Goal: Task Accomplishment & Management: Manage account settings

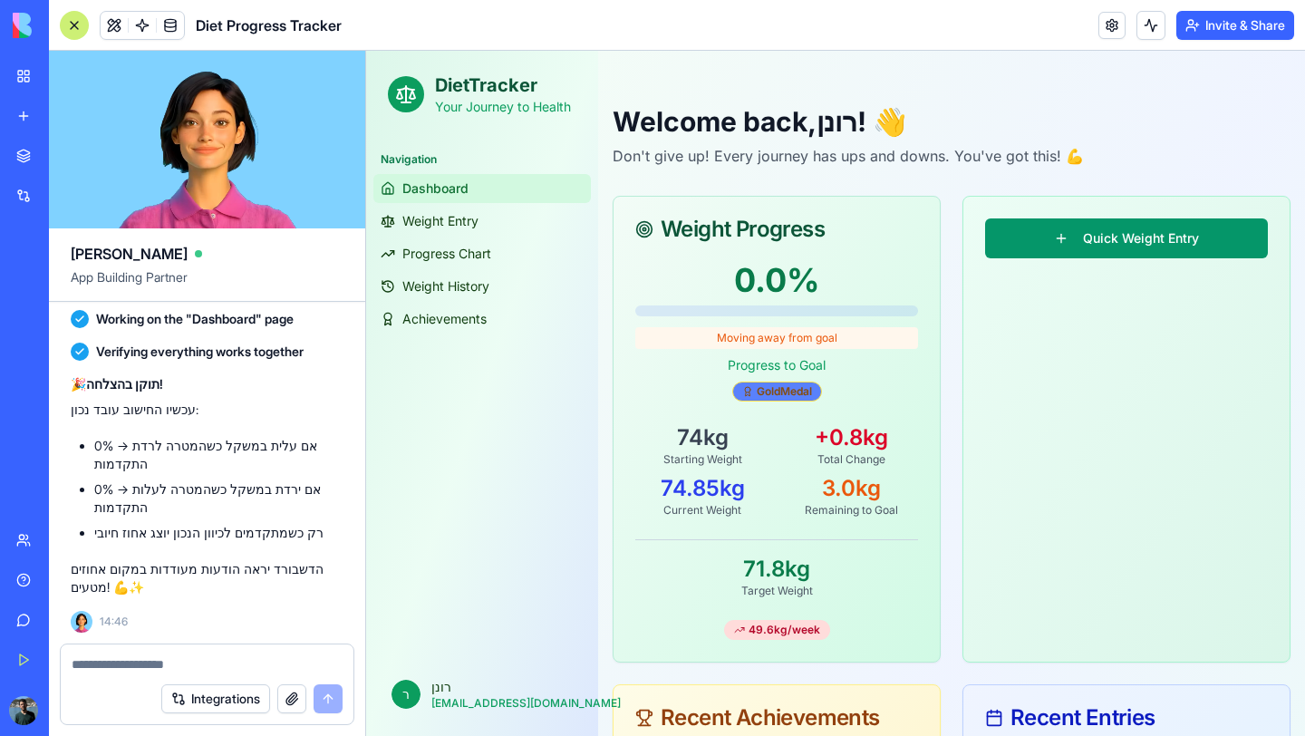
click at [778, 394] on div "Gold Medal" at bounding box center [777, 391] width 90 height 20
click at [776, 400] on div "Gold Medal" at bounding box center [777, 391] width 90 height 20
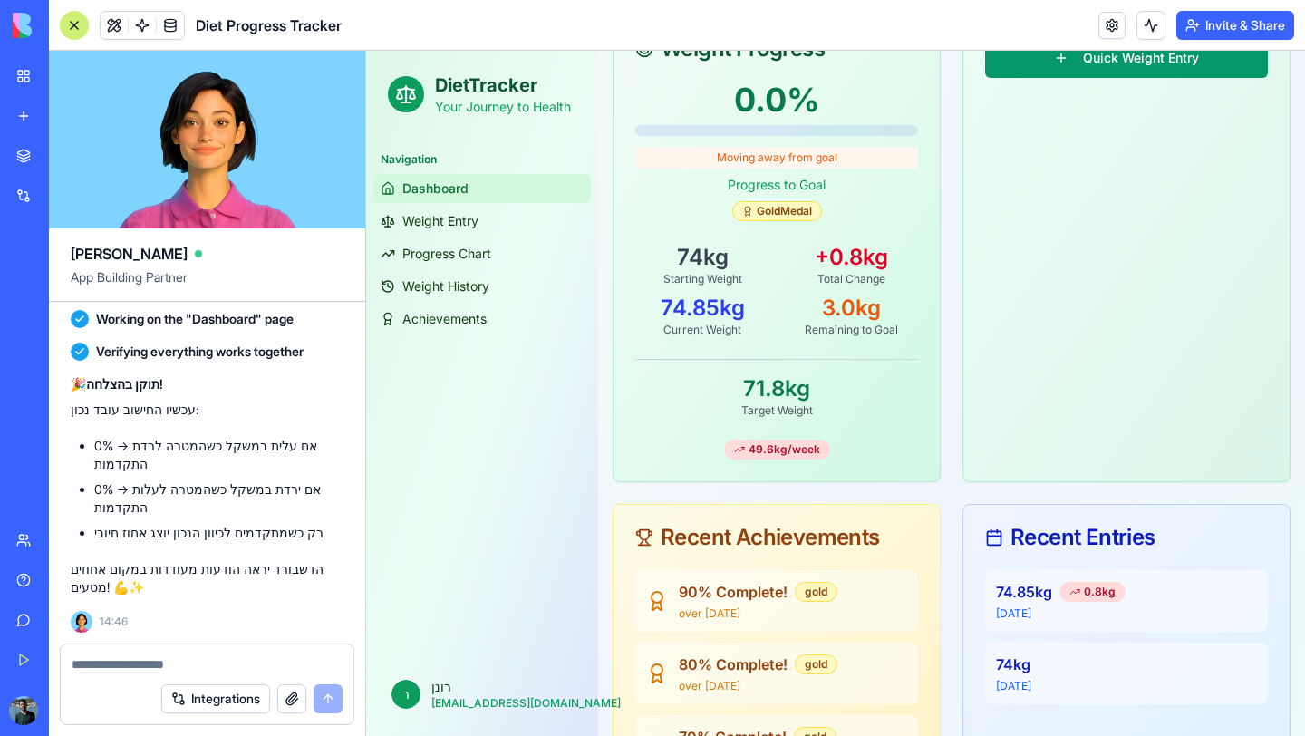
scroll to position [186, 0]
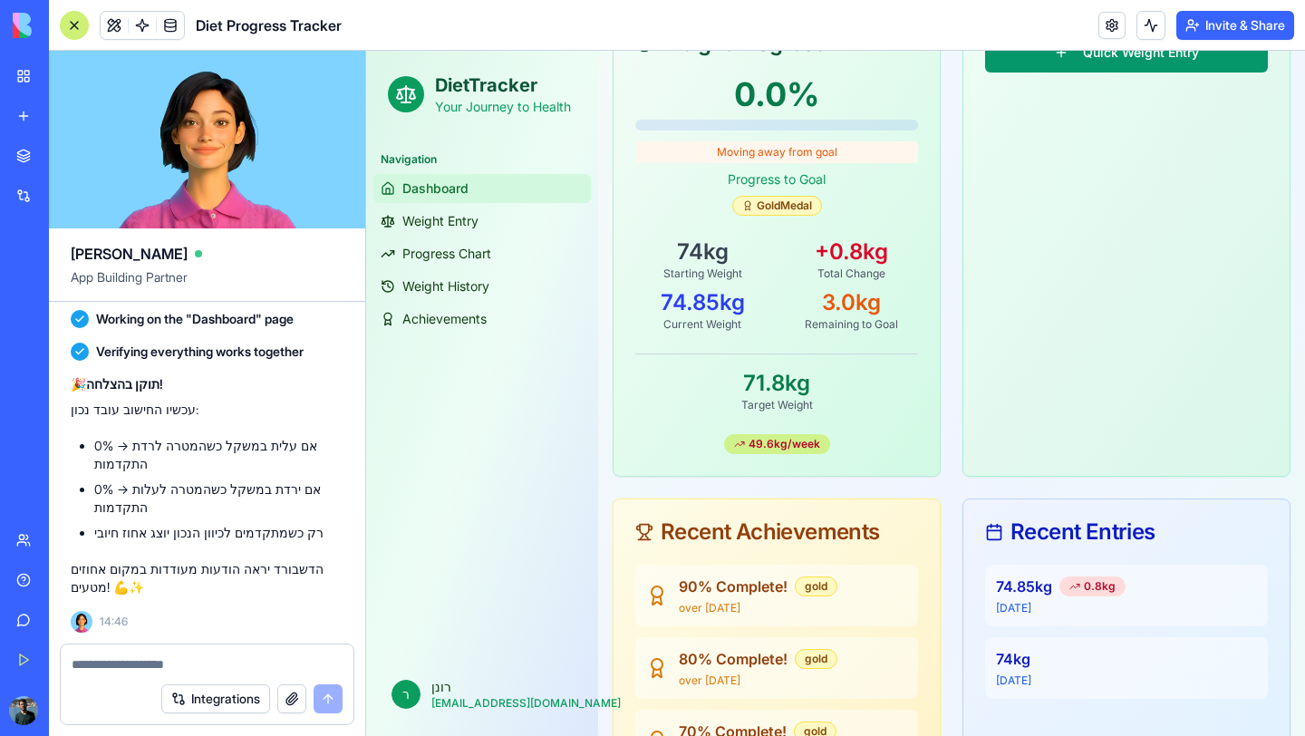
click at [793, 439] on div "49.6 kg/week" at bounding box center [777, 444] width 106 height 20
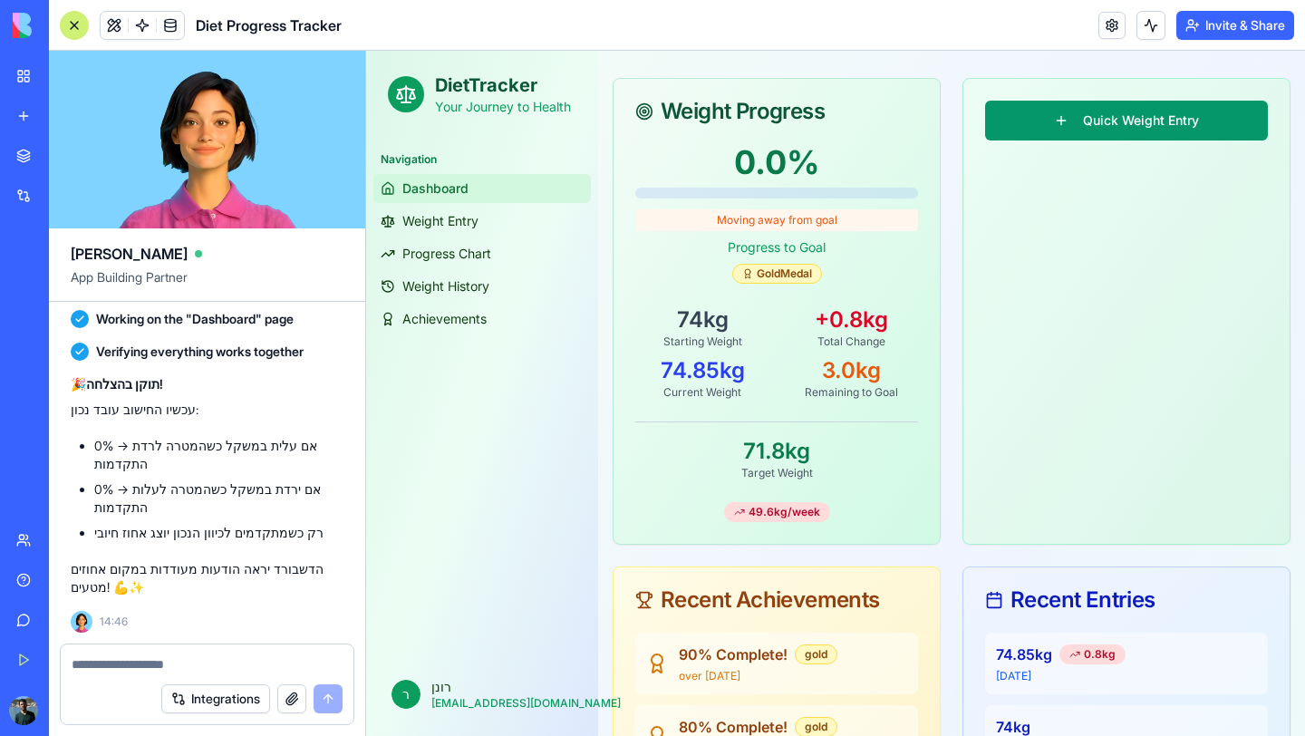
scroll to position [111, 0]
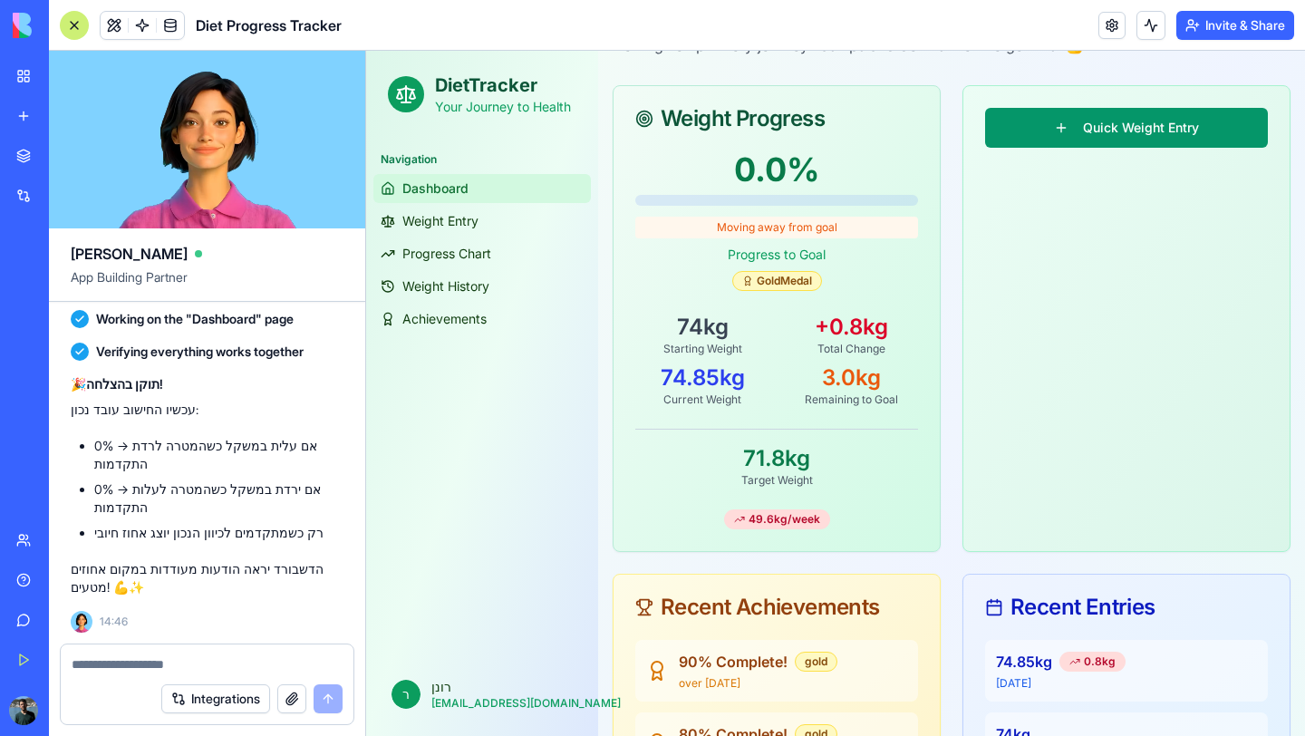
click at [241, 669] on textarea at bounding box center [207, 664] width 271 height 18
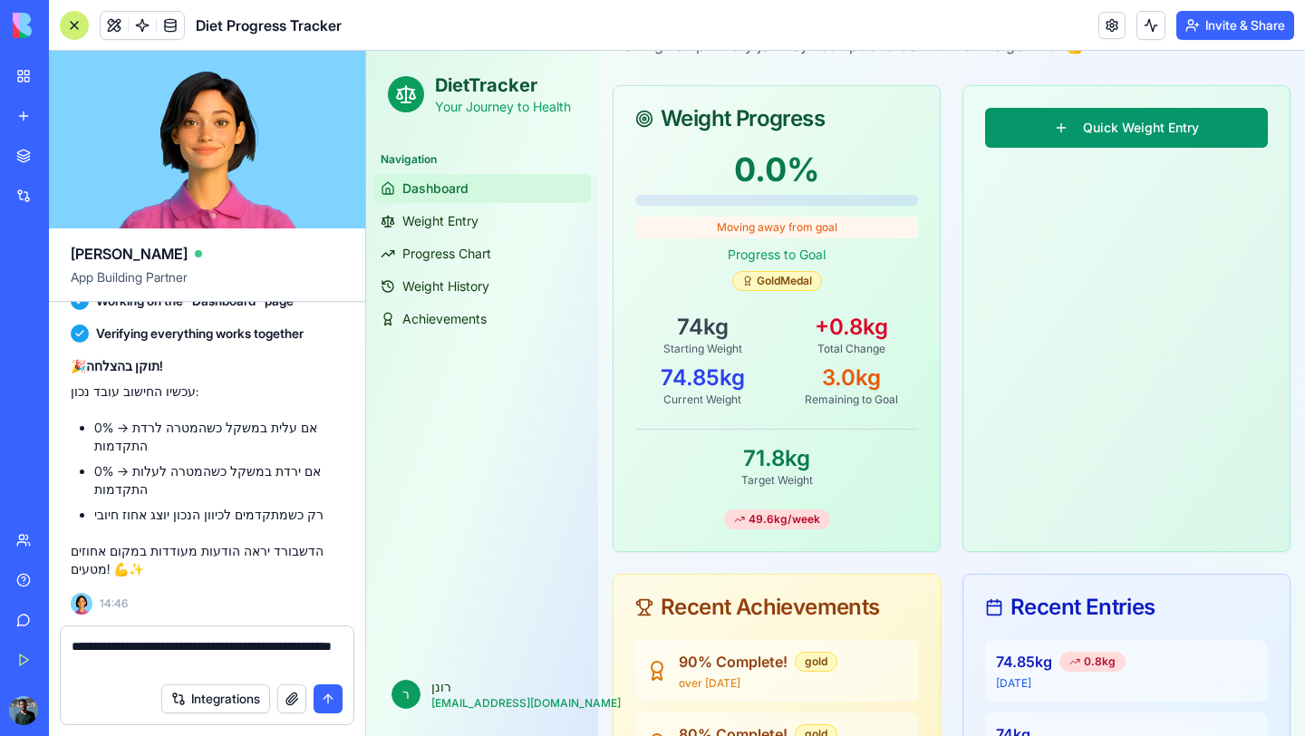
type textarea "**********"
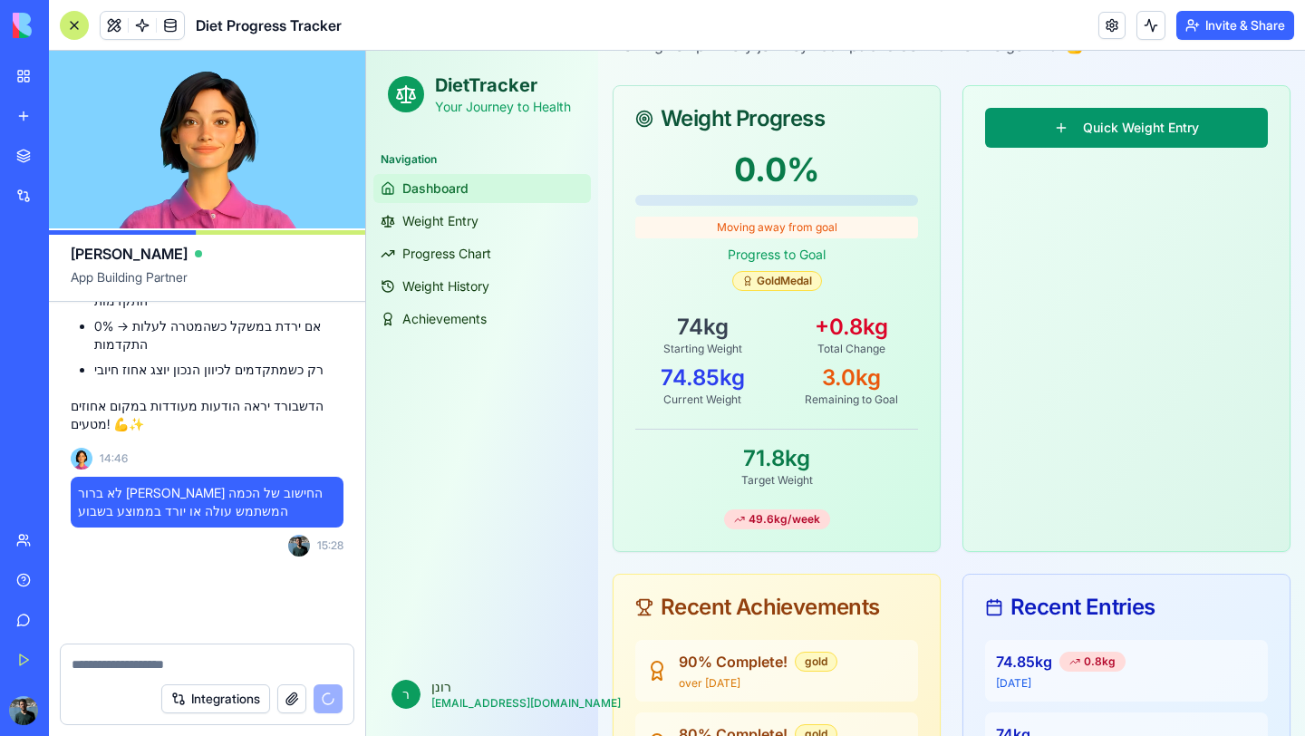
scroll to position [4359, 0]
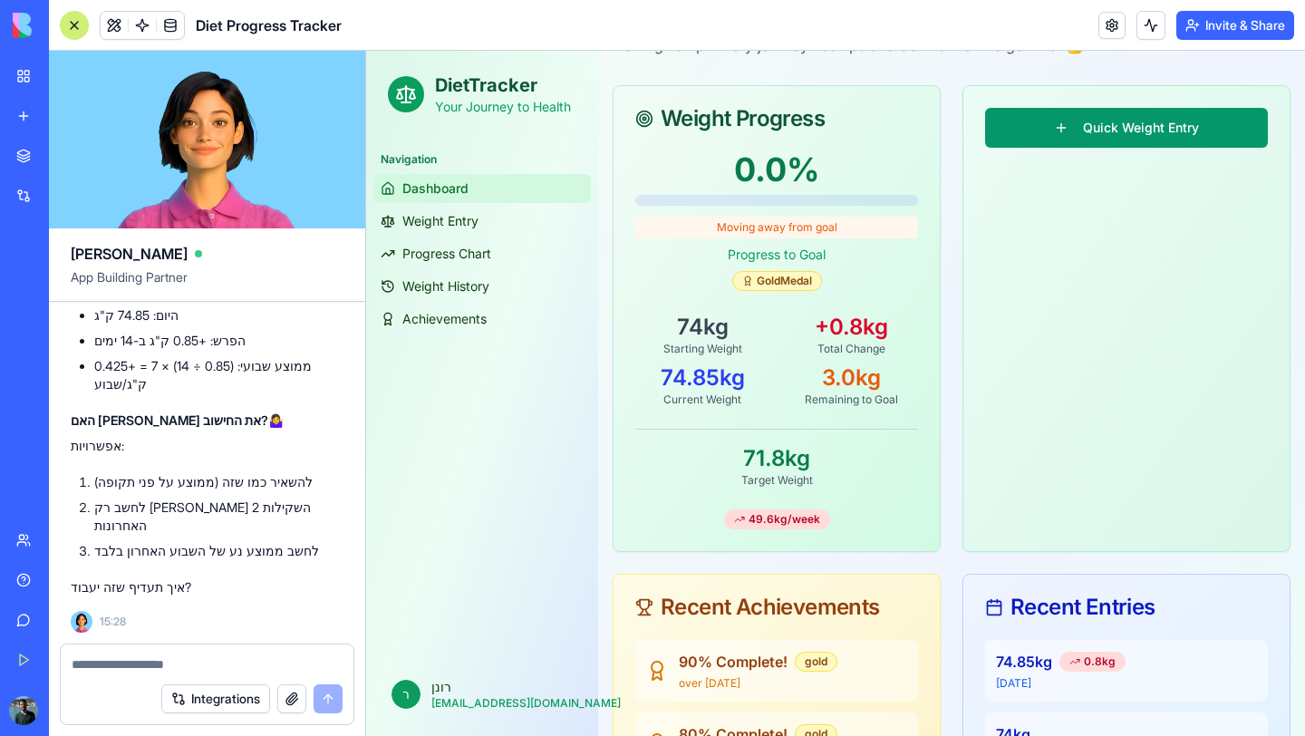
click at [230, 666] on textarea at bounding box center [207, 664] width 271 height 18
type textarea "*"
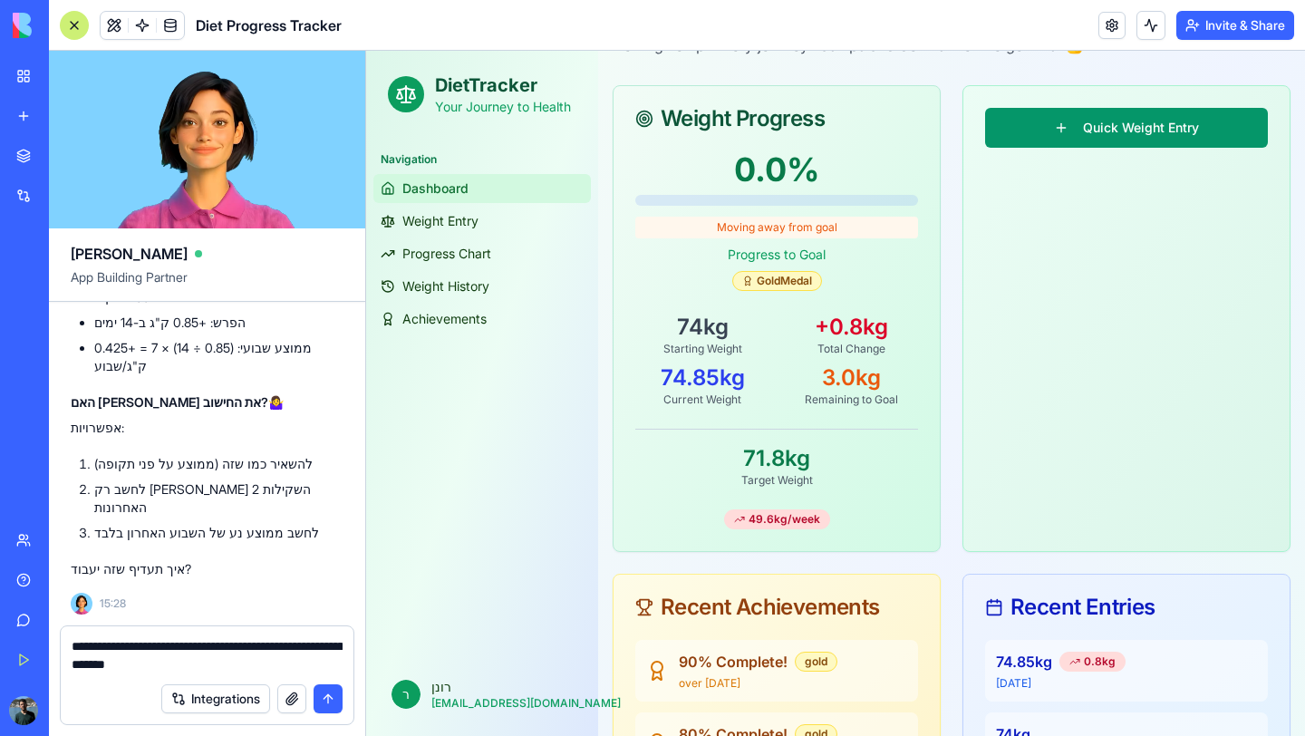
type textarea "**********"
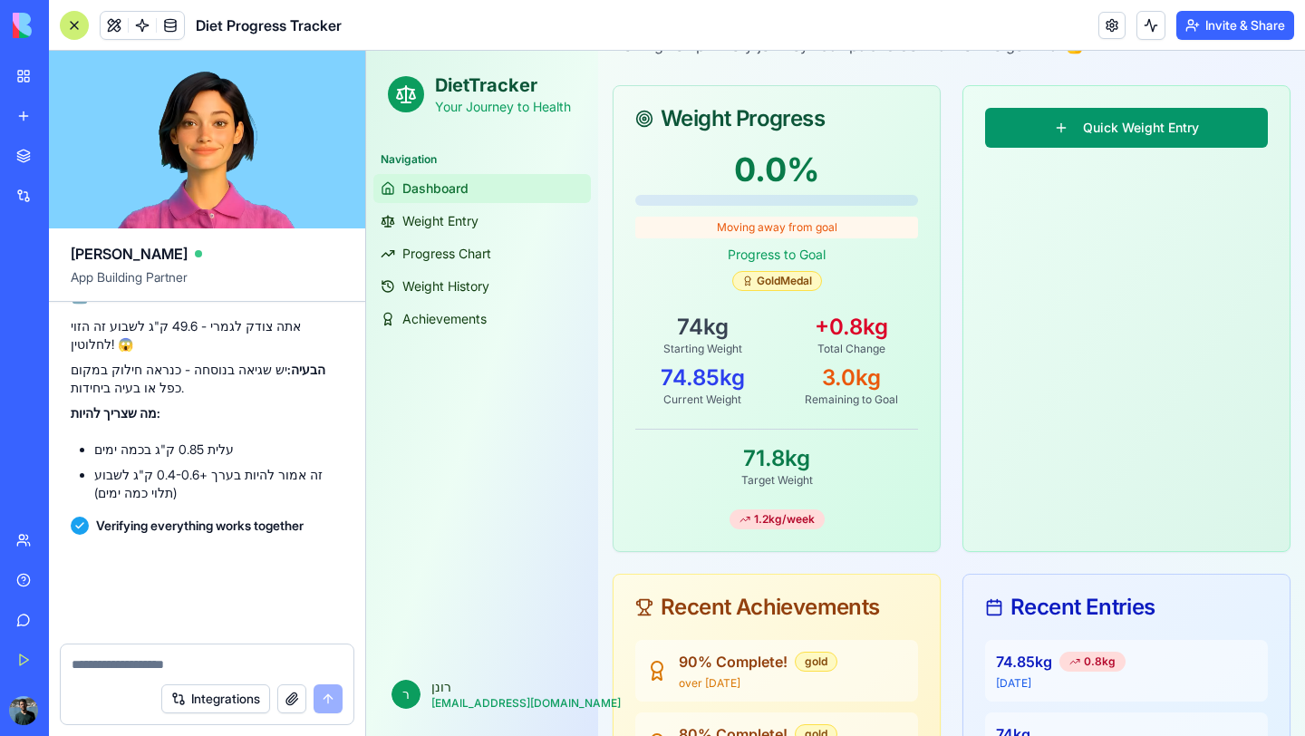
scroll to position [4866, 0]
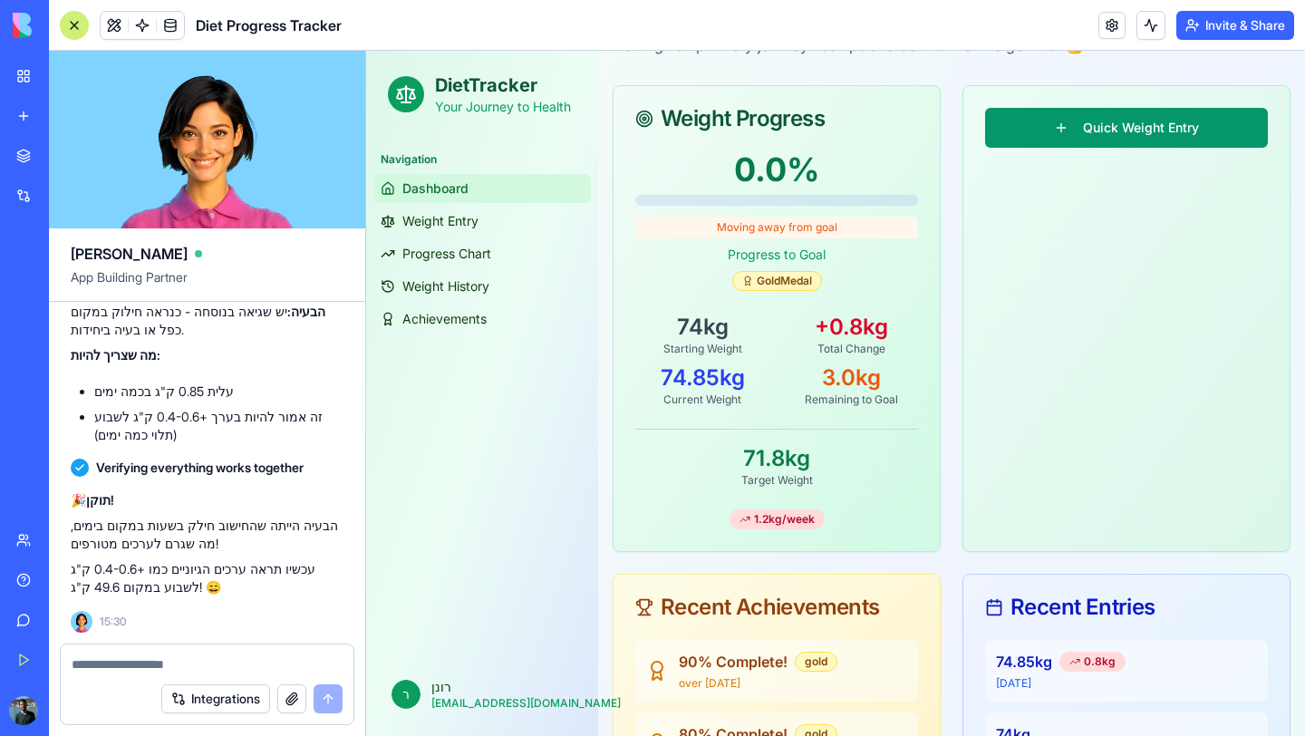
click at [1225, 26] on button "Invite & Share" at bounding box center [1235, 25] width 118 height 29
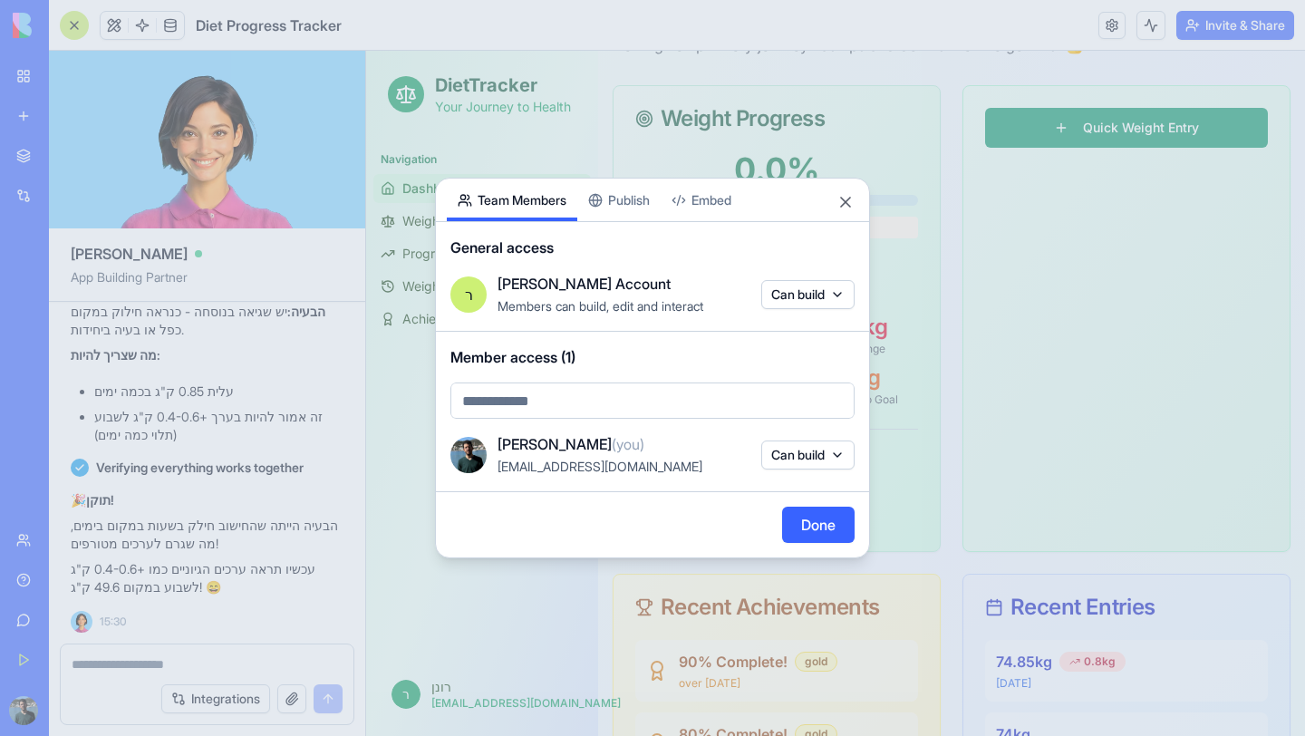
click at [618, 203] on div "Share App Team Members Publish Embed General access ר [PERSON_NAME] Account Mem…" at bounding box center [652, 368] width 435 height 381
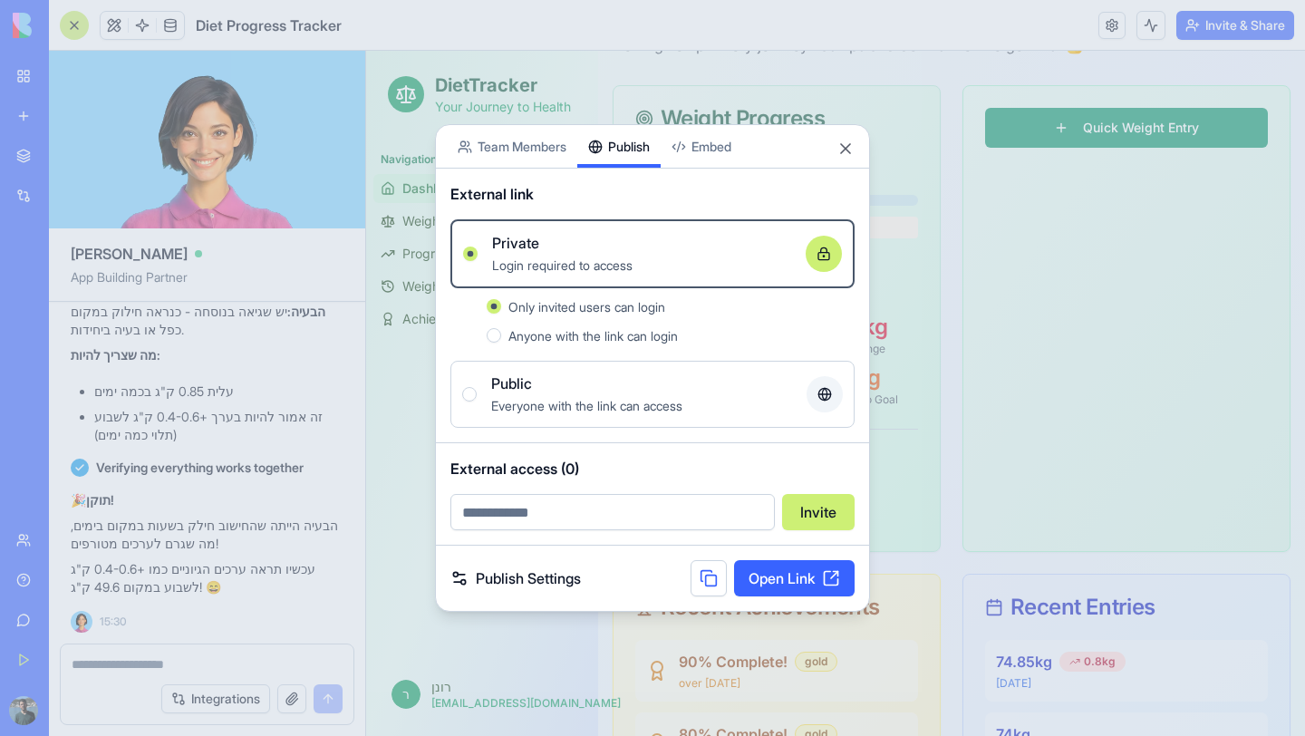
click at [679, 409] on span "Everyone with the link can access" at bounding box center [586, 405] width 191 height 15
click at [477, 401] on button "Public Everyone with the link can access" at bounding box center [469, 394] width 14 height 14
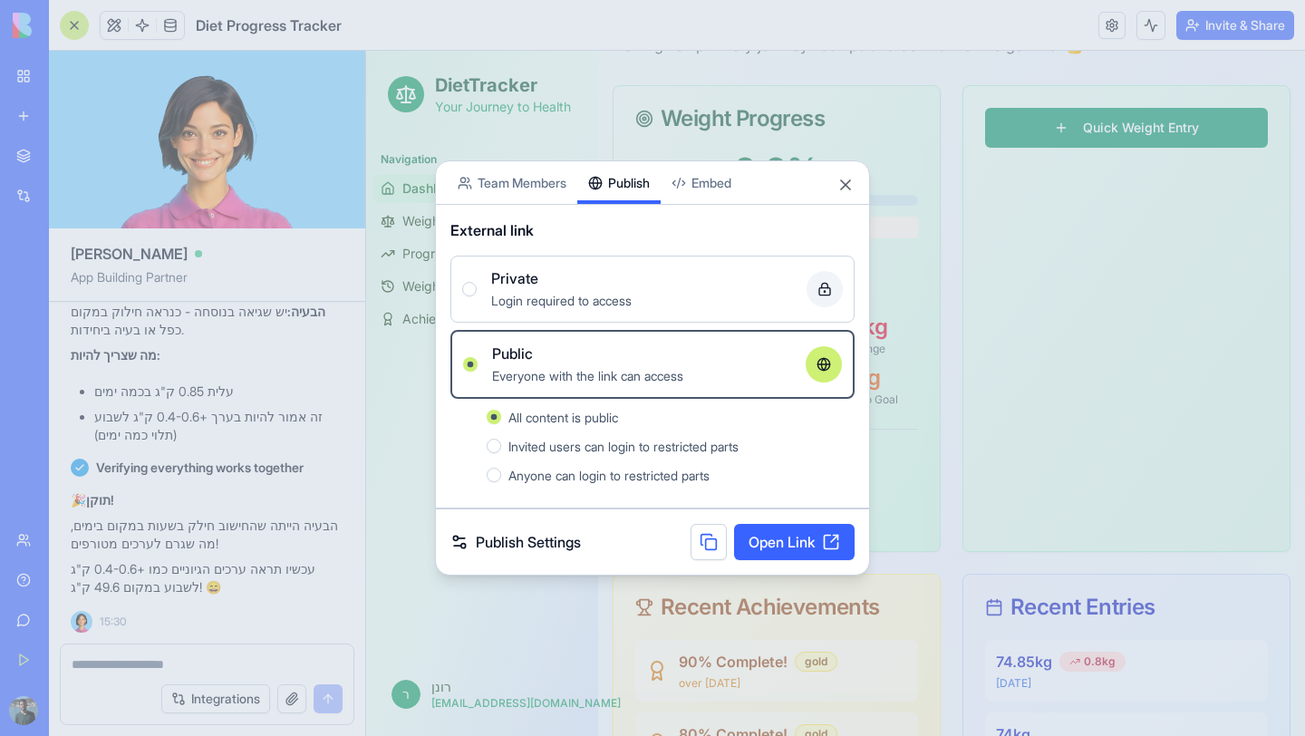
click at [708, 543] on button at bounding box center [708, 542] width 36 height 36
click at [841, 182] on button "Close" at bounding box center [845, 185] width 18 height 18
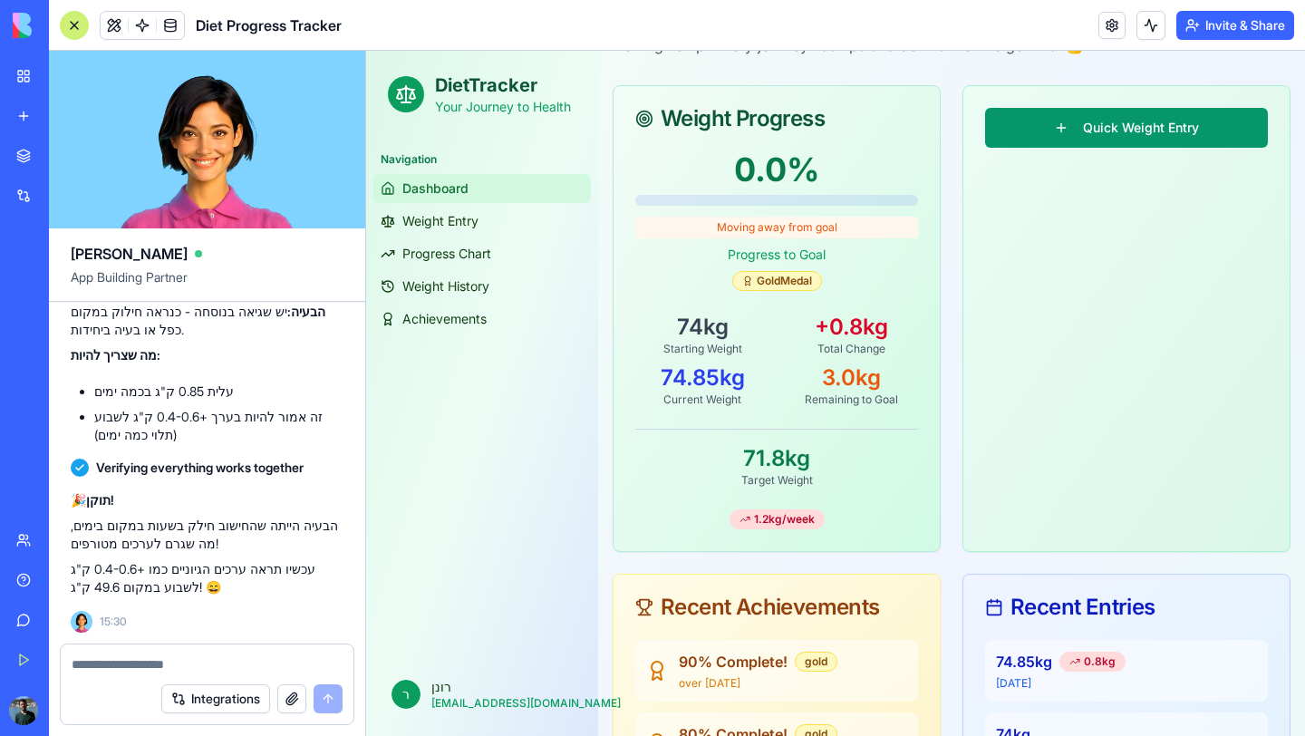
click at [285, 670] on textarea at bounding box center [207, 664] width 271 height 18
type textarea "**********"
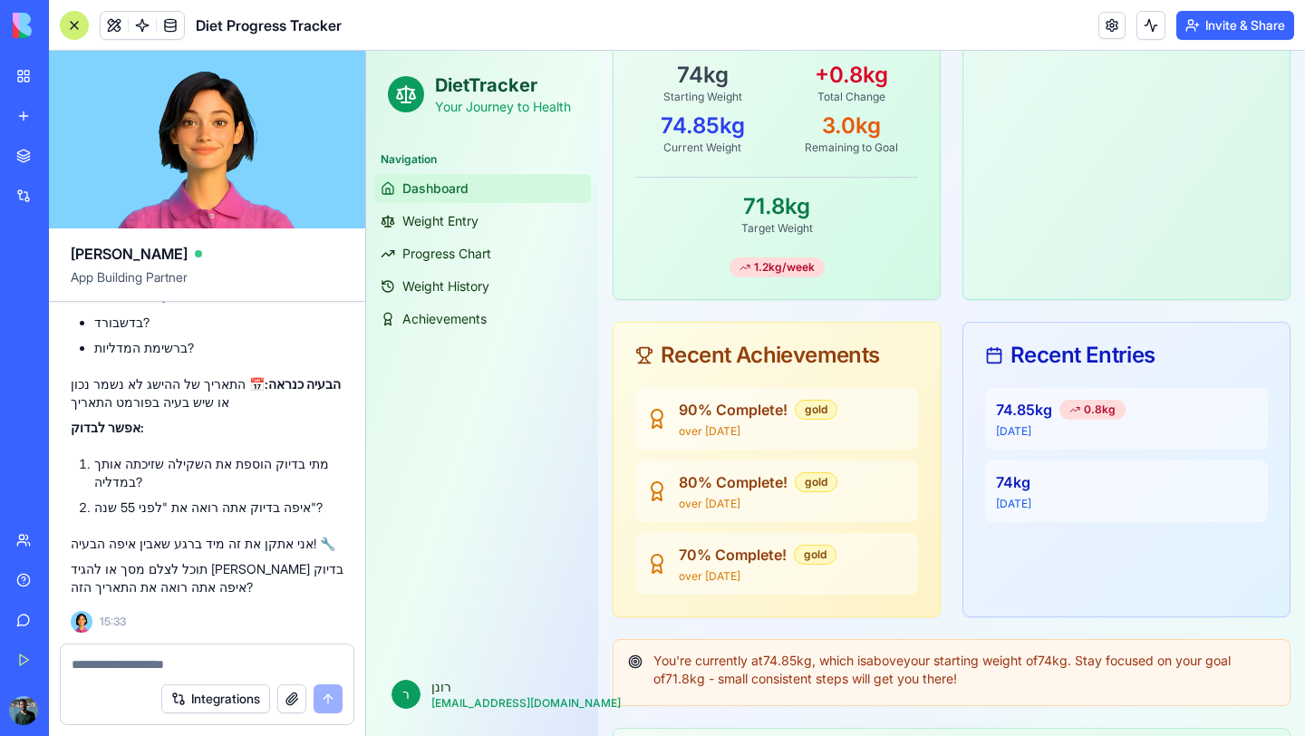
scroll to position [364, 0]
click at [261, 661] on textarea at bounding box center [207, 664] width 271 height 18
paste textarea "**********"
type textarea "**********"
click at [236, 660] on textarea at bounding box center [207, 664] width 271 height 18
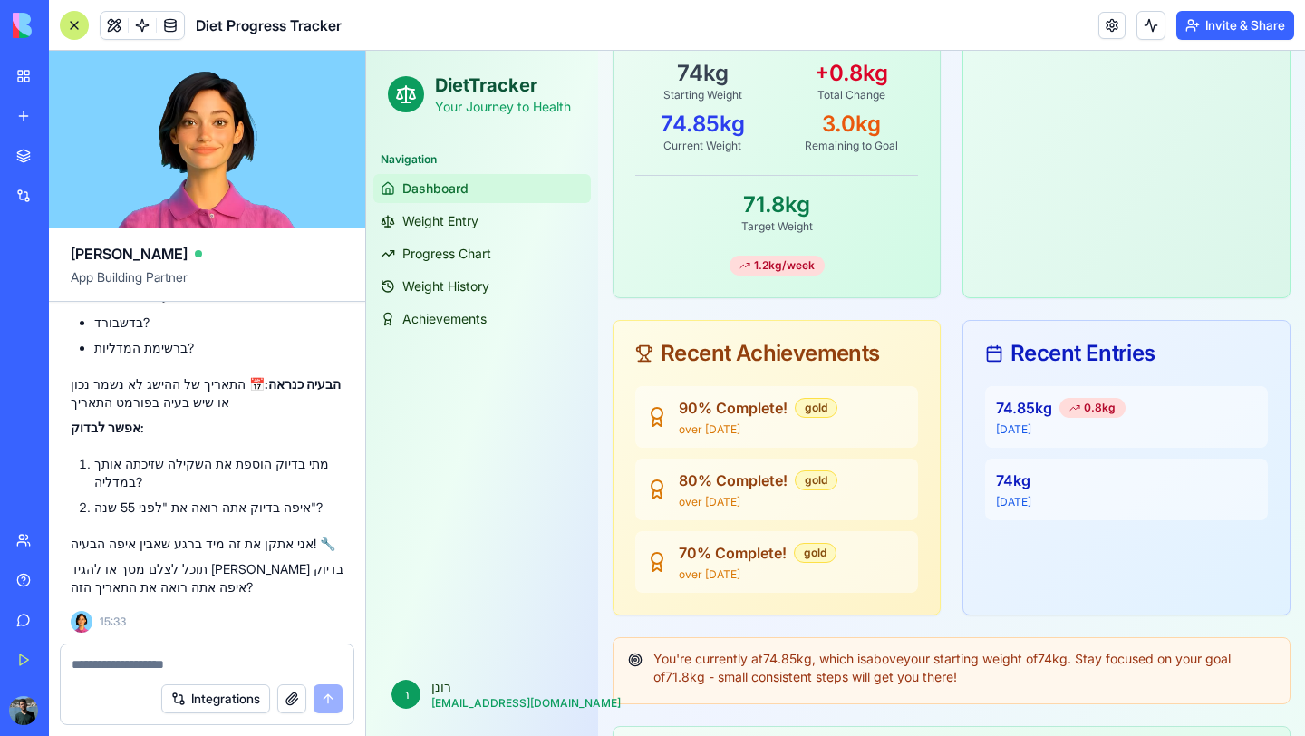
click at [207, 660] on textarea at bounding box center [207, 664] width 271 height 18
paste textarea "*"
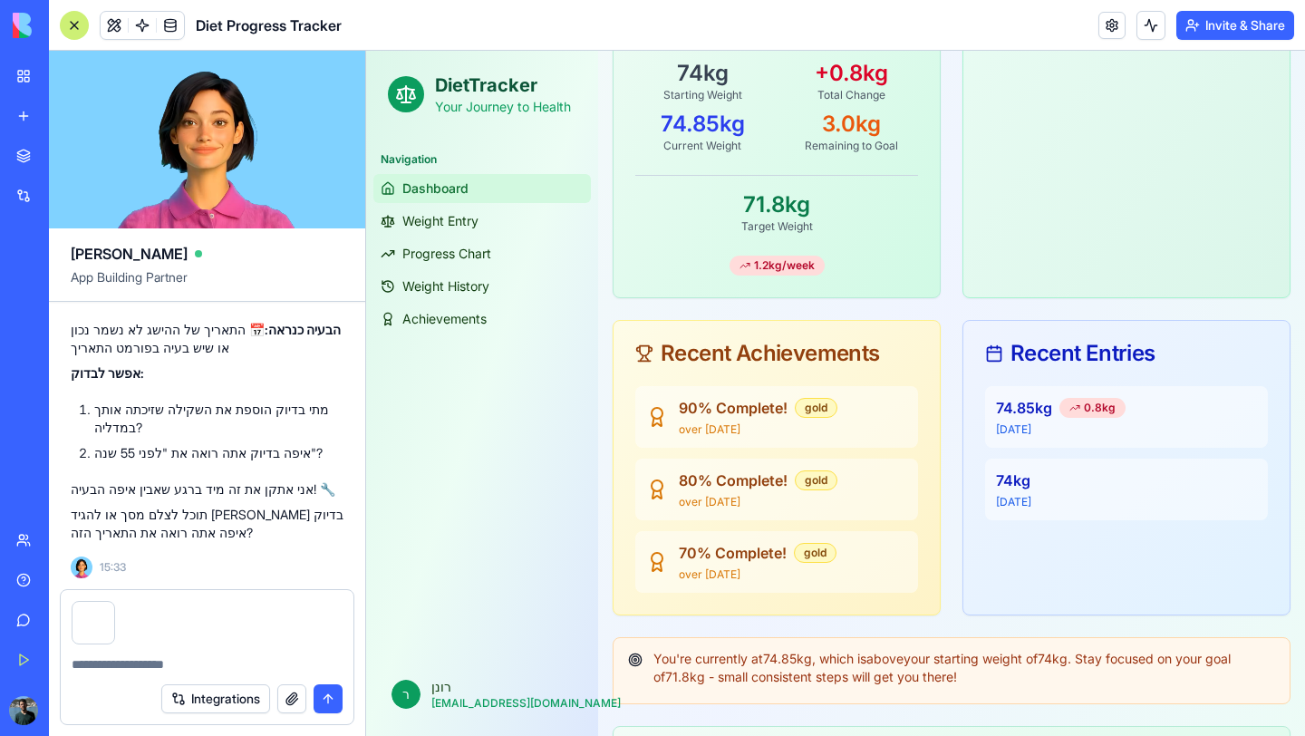
click at [207, 660] on textarea at bounding box center [207, 664] width 271 height 18
type textarea "**********"
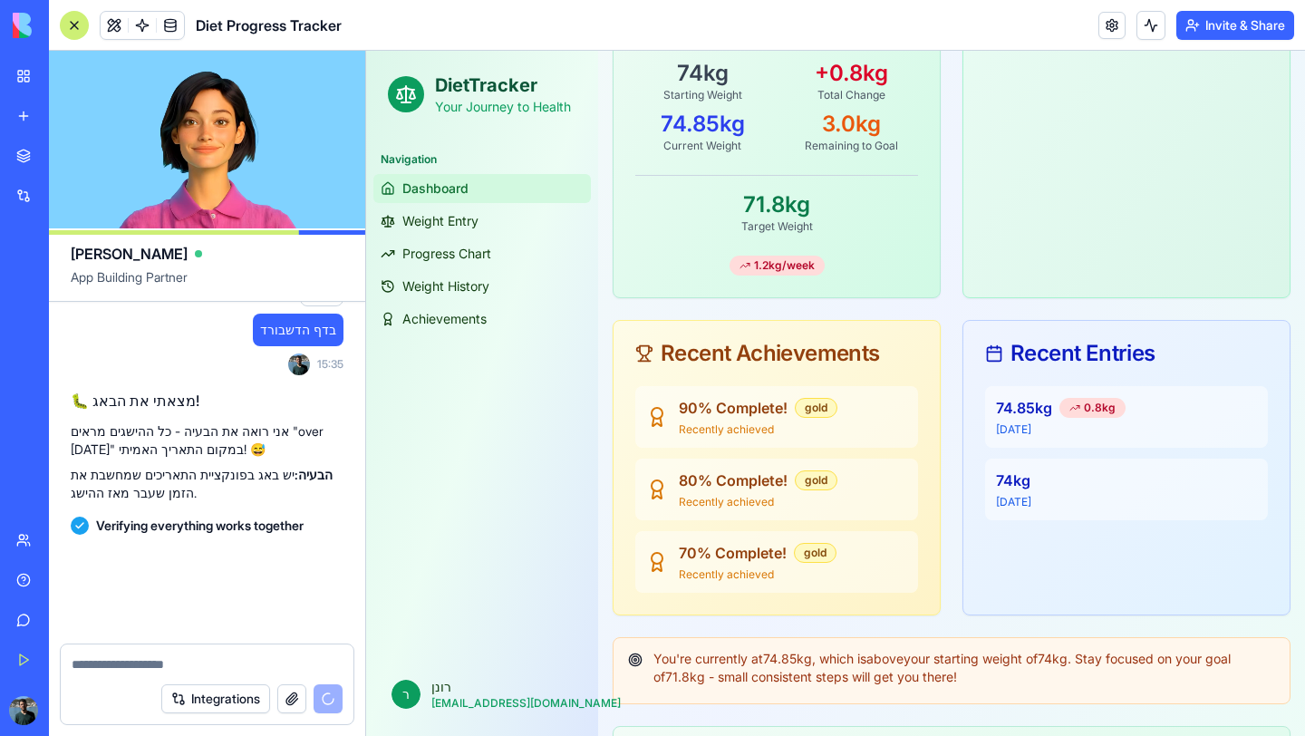
scroll to position [5989, 0]
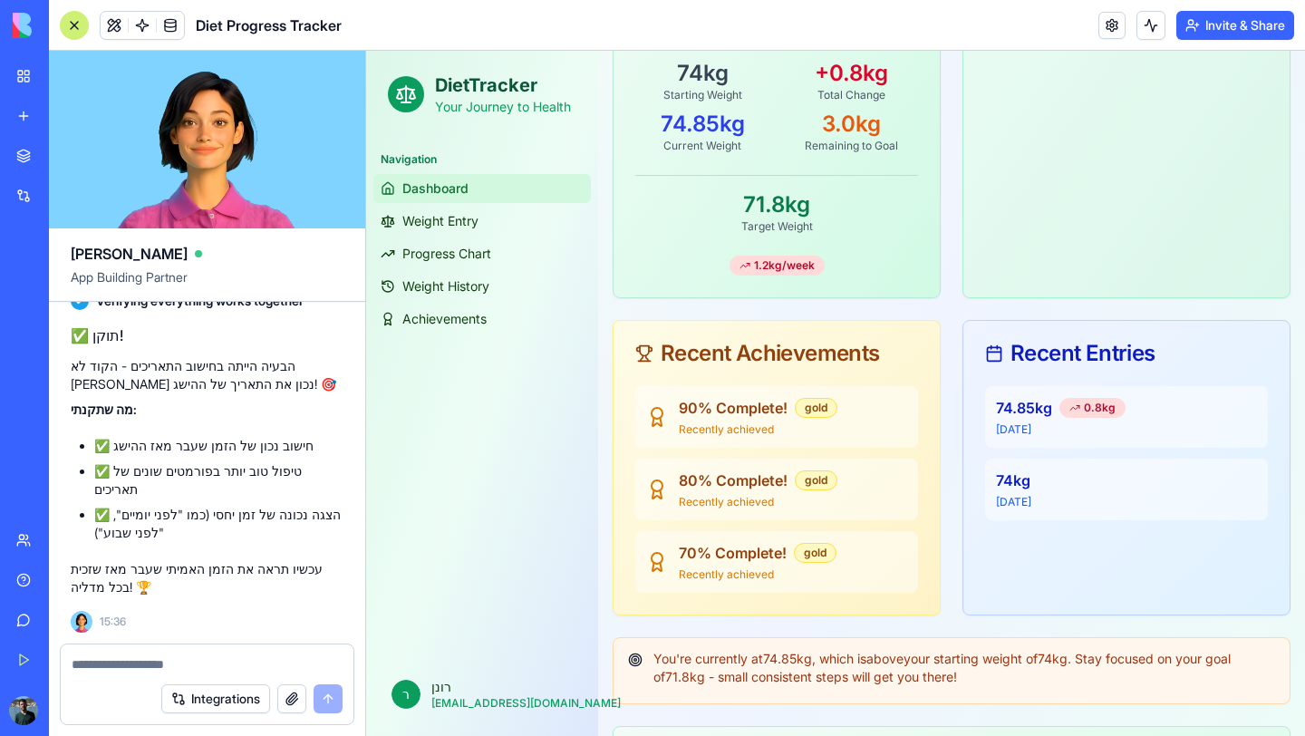
click at [150, 660] on textarea at bounding box center [207, 664] width 271 height 18
type textarea "**********"
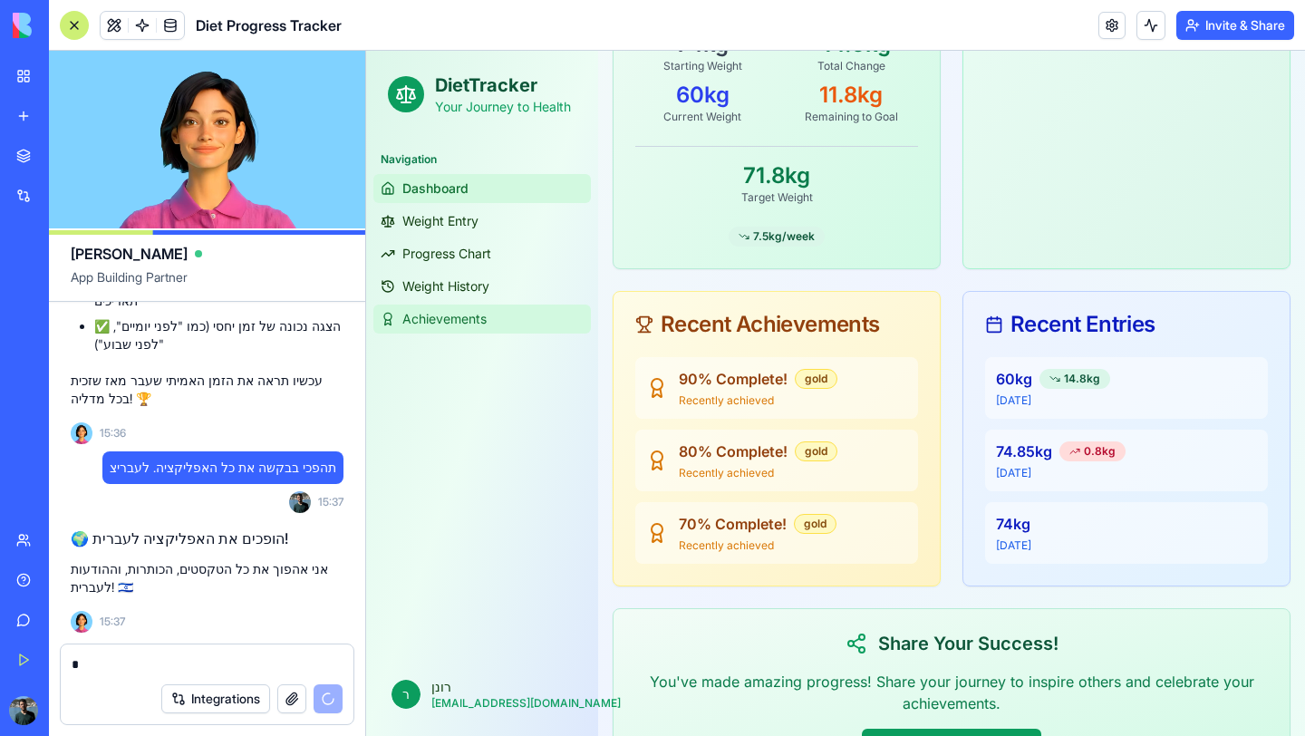
scroll to position [6373, 0]
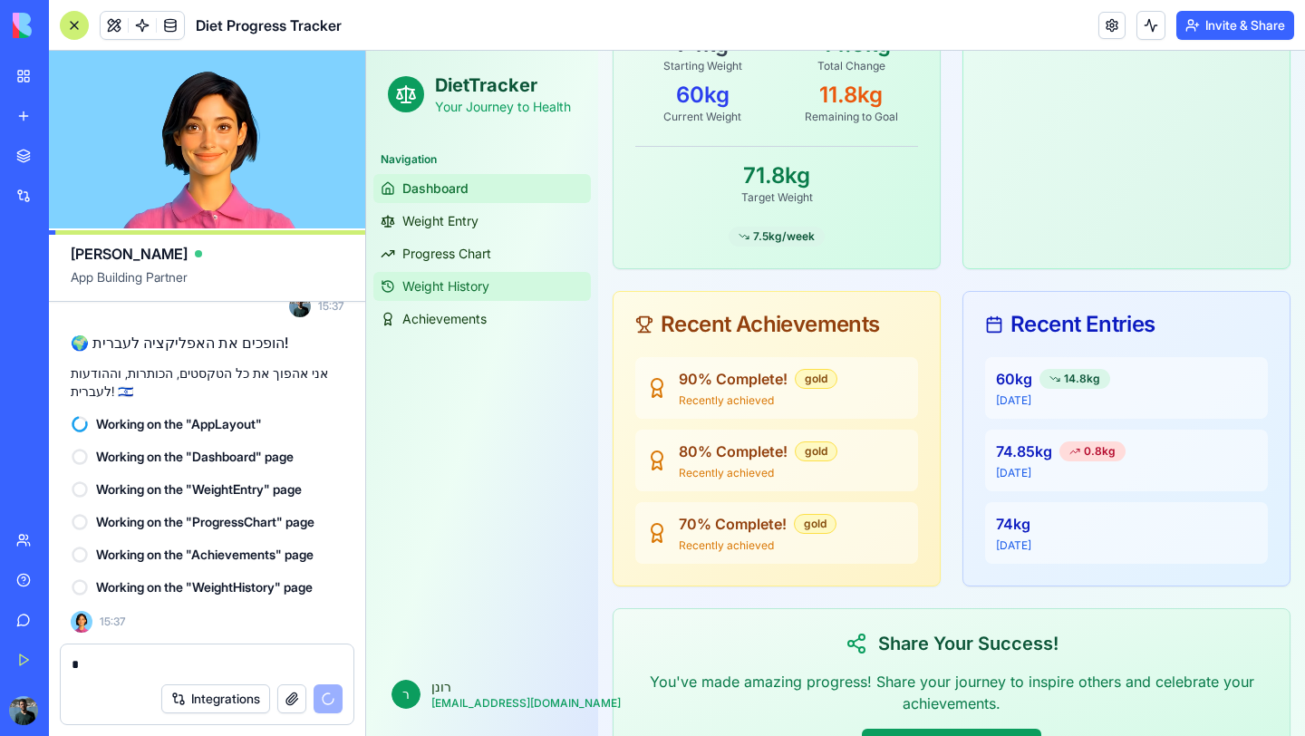
type textarea "*"
click at [482, 294] on span "Weight History" at bounding box center [445, 286] width 87 height 18
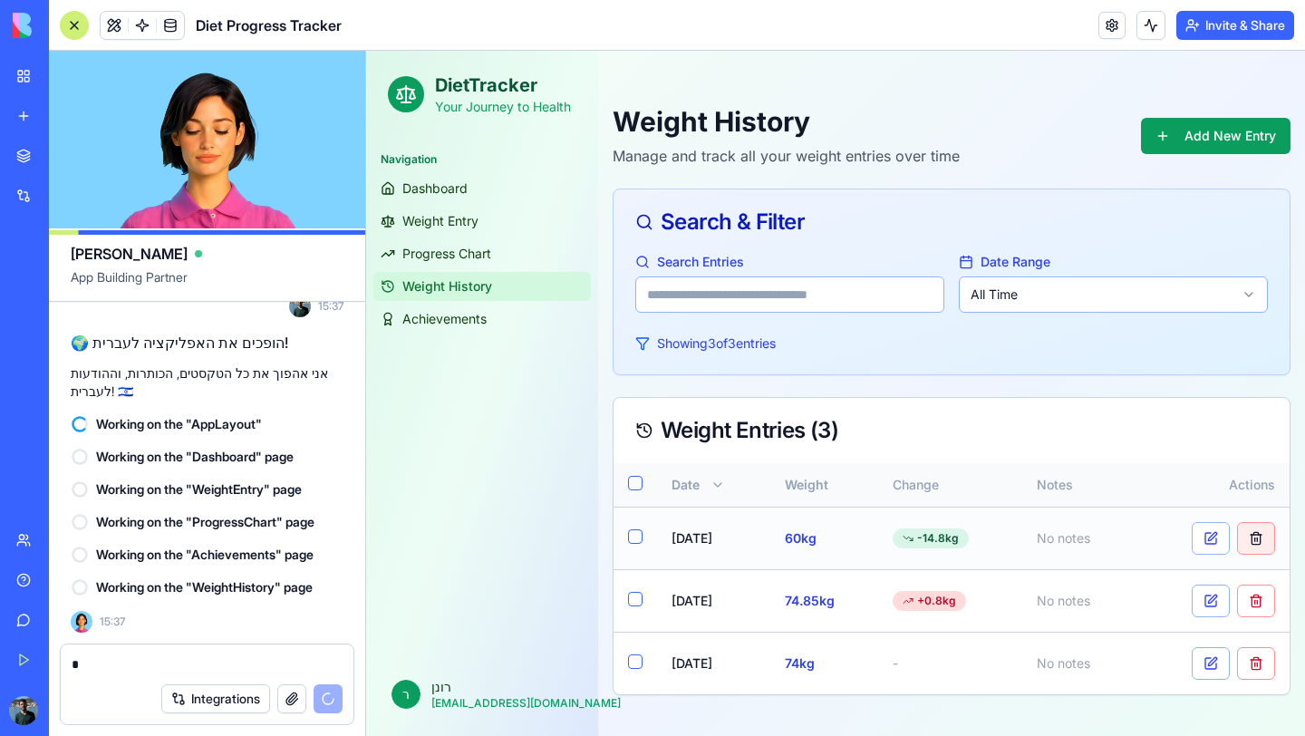
click at [1257, 544] on button at bounding box center [1256, 538] width 38 height 33
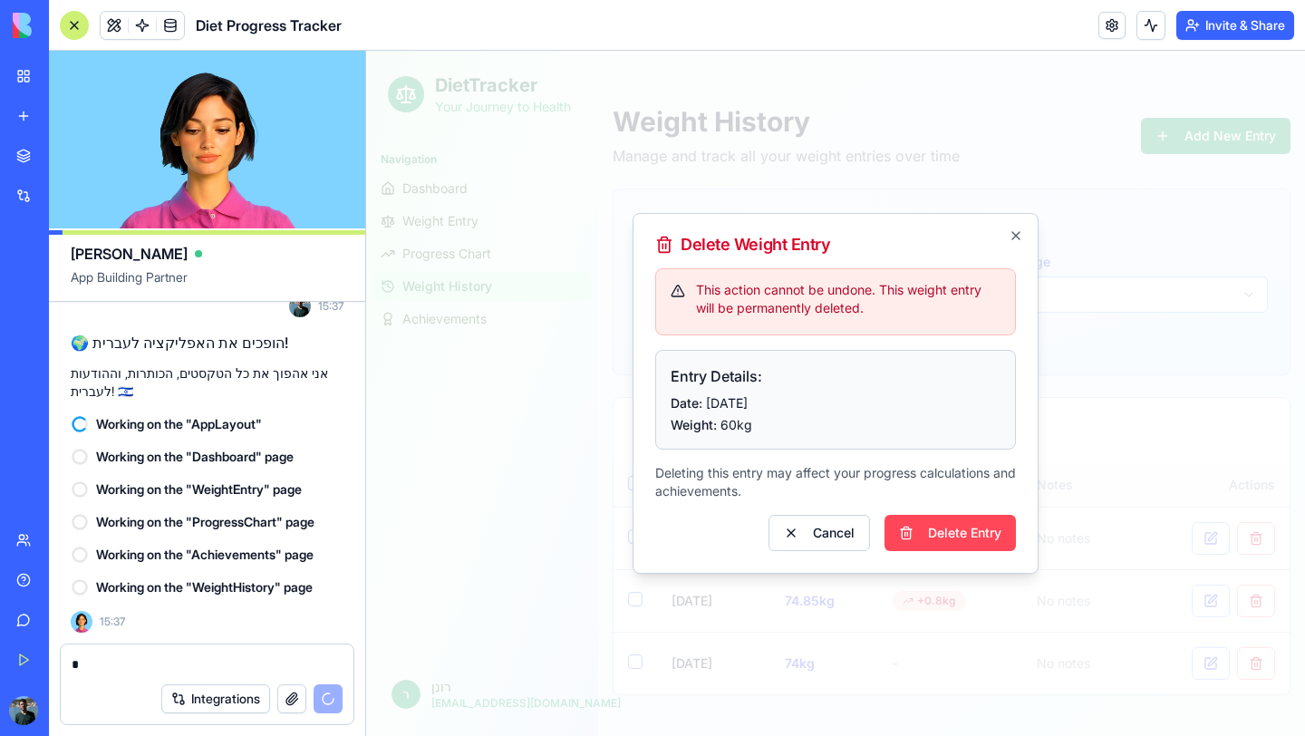
click at [938, 536] on button "Delete Entry" at bounding box center [949, 533] width 131 height 36
click at [948, 525] on button "Delete Entry" at bounding box center [949, 533] width 131 height 36
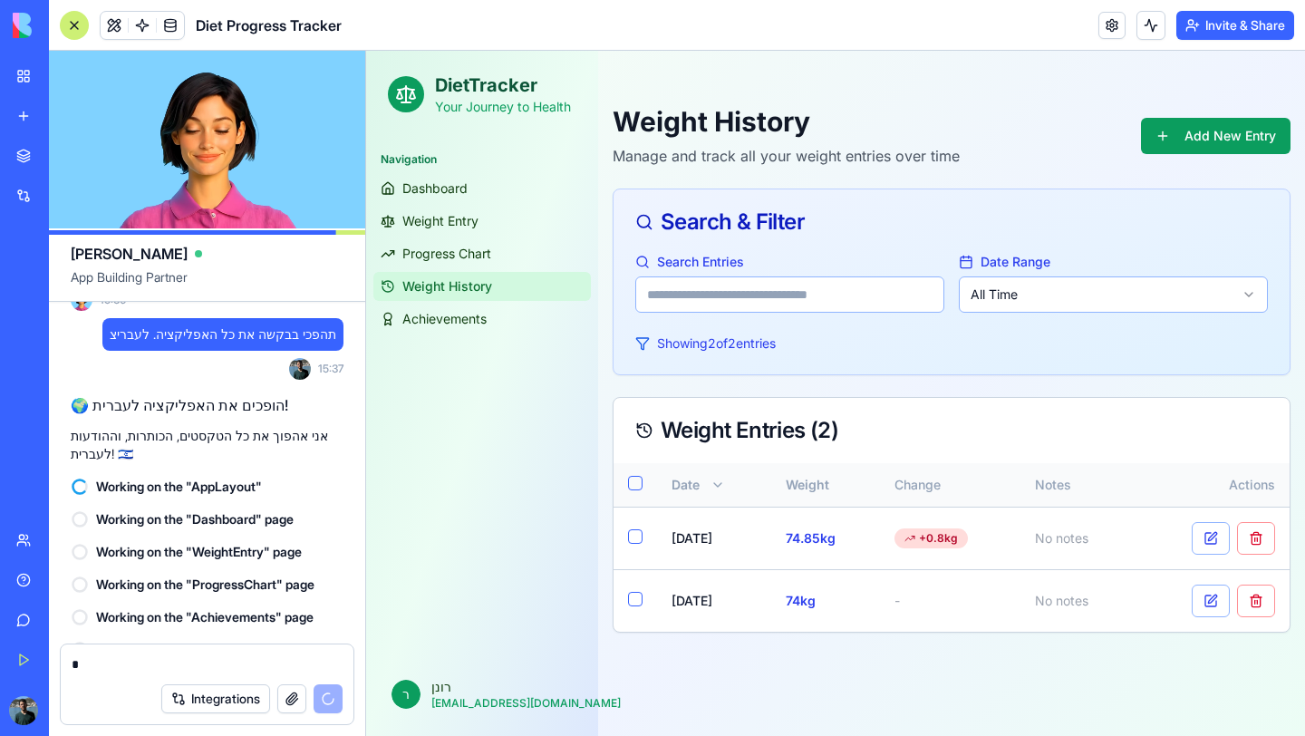
scroll to position [6373, 0]
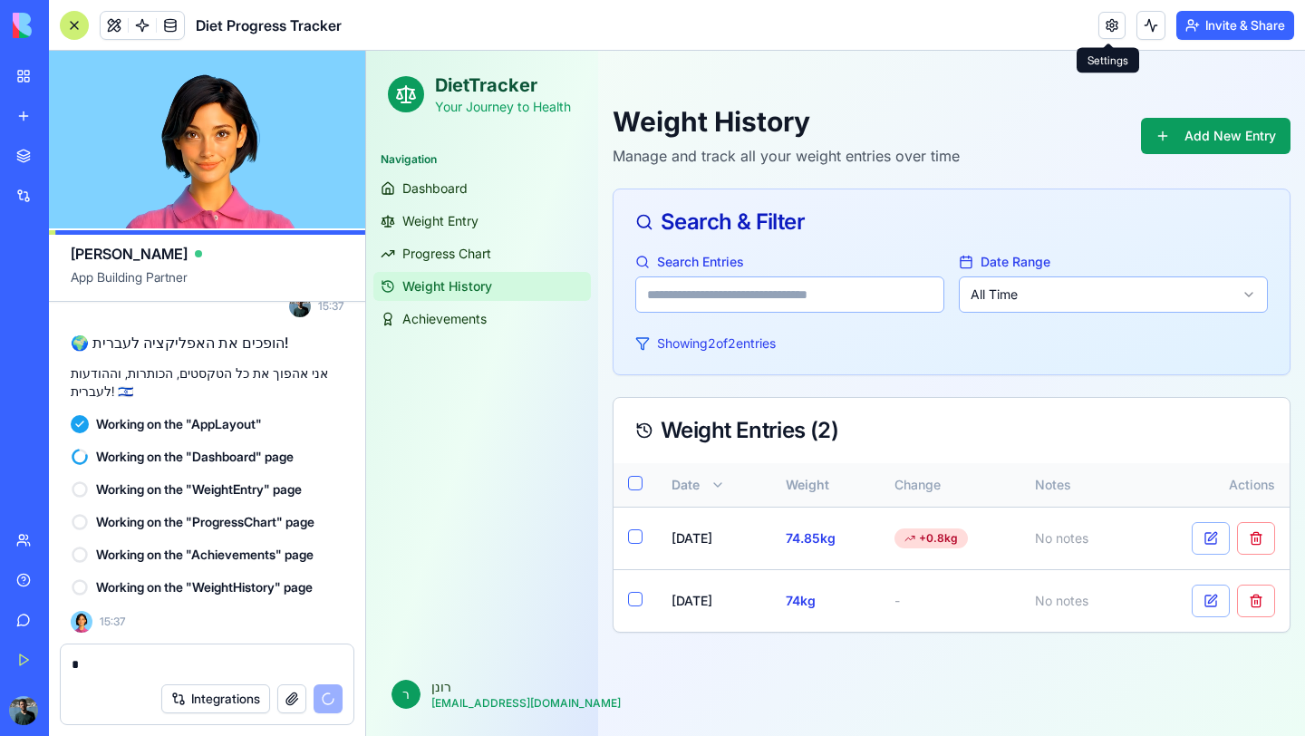
click at [1107, 30] on link at bounding box center [1111, 25] width 27 height 27
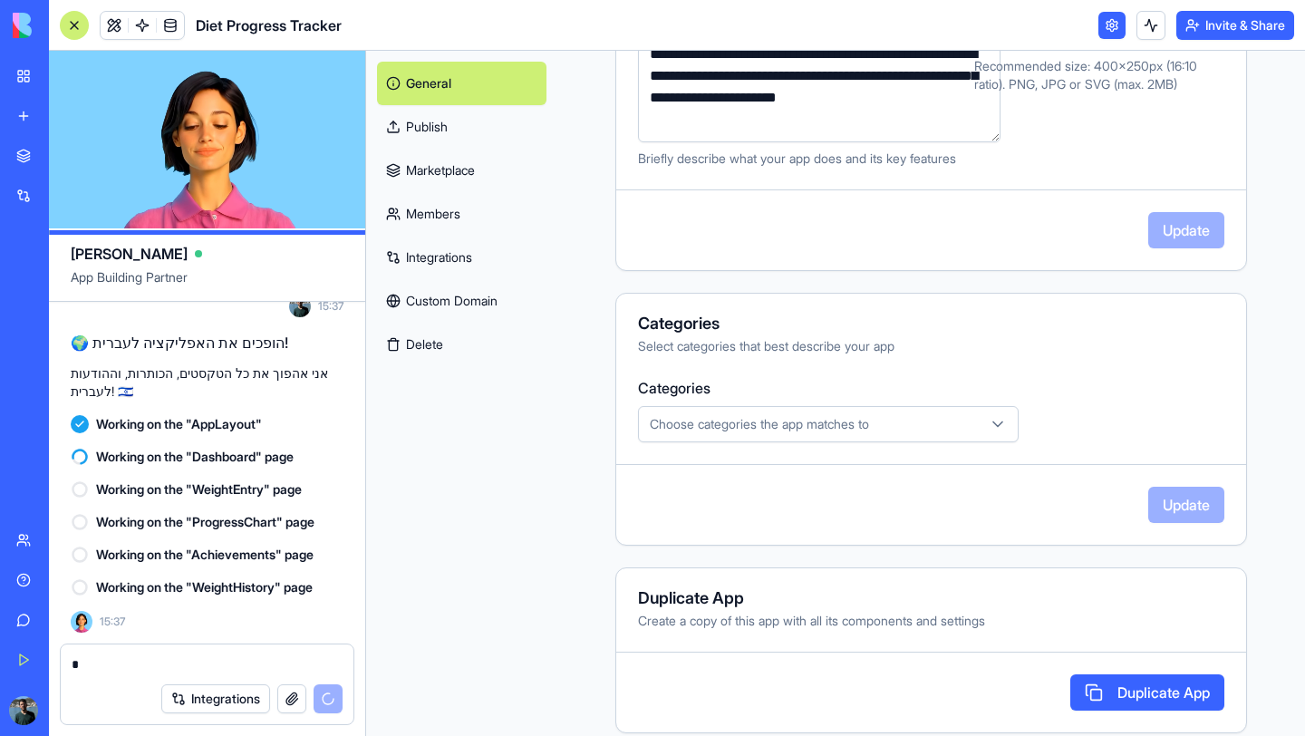
scroll to position [412, 0]
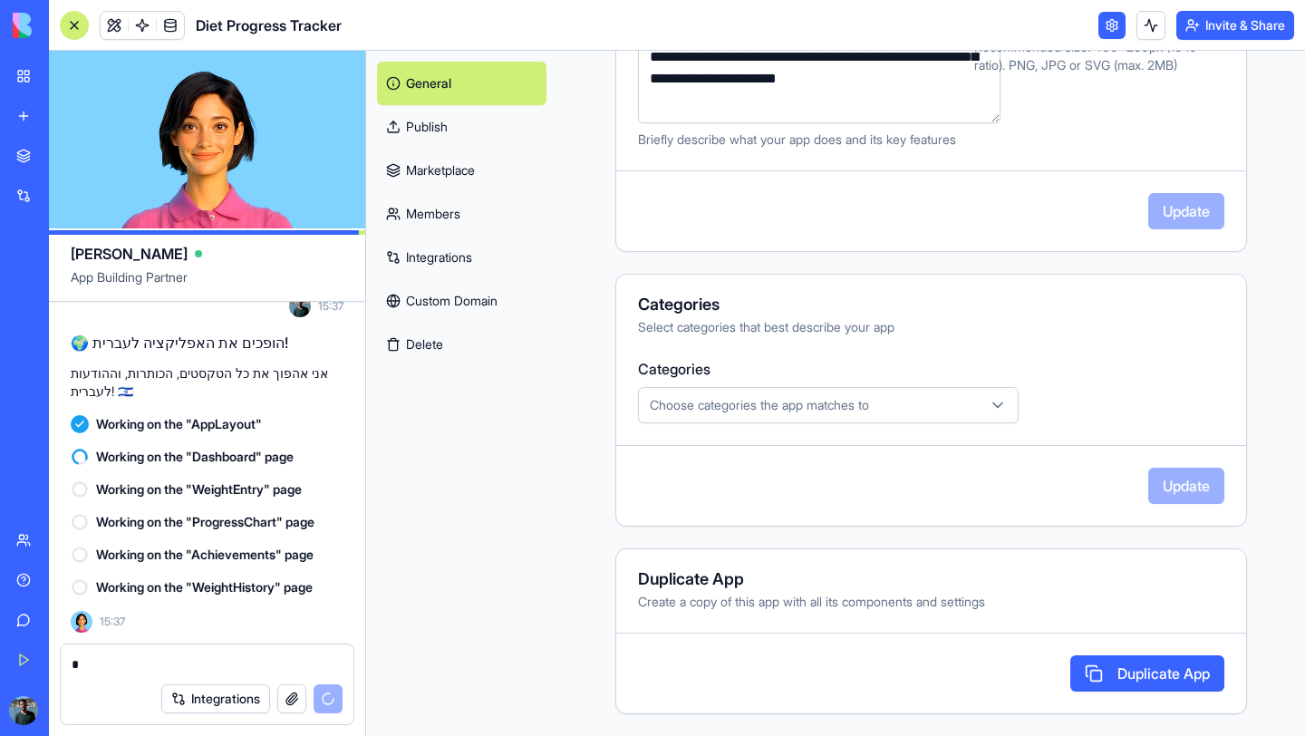
click at [764, 416] on button "Choose categories the app matches to" at bounding box center [828, 405] width 381 height 36
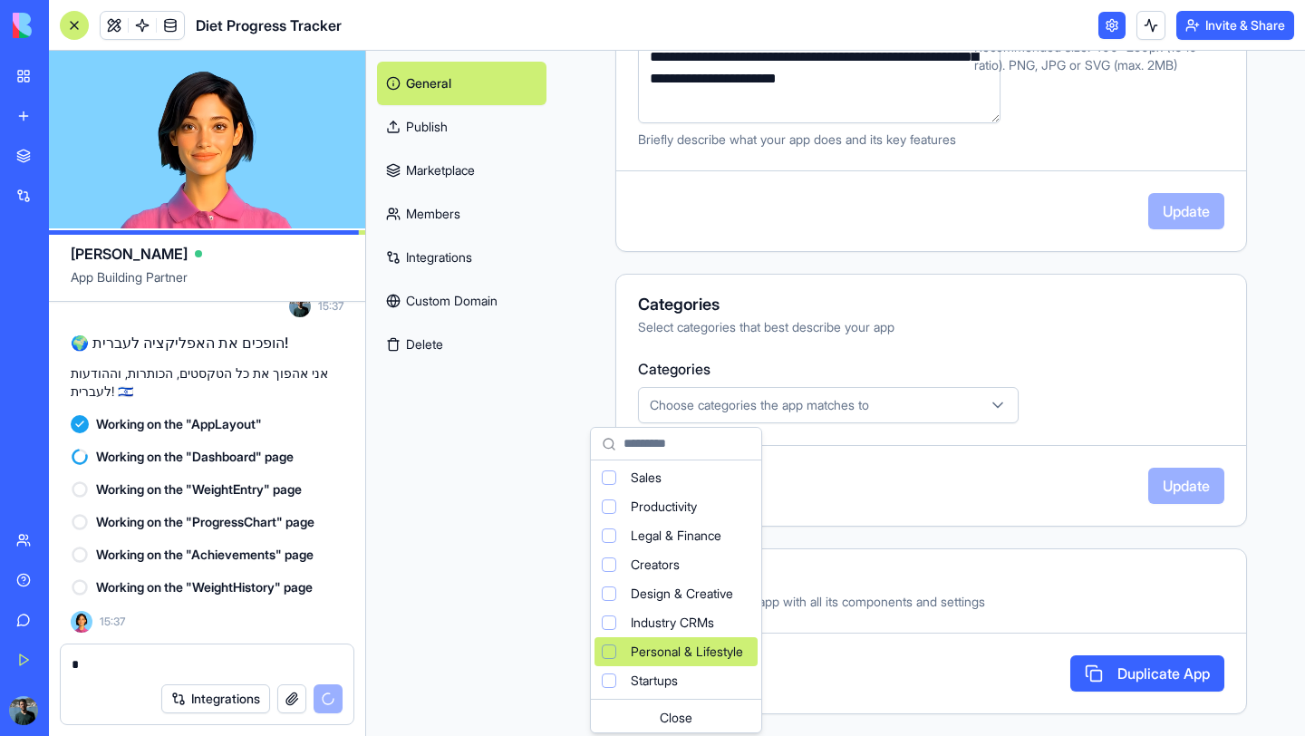
scroll to position [120, 0]
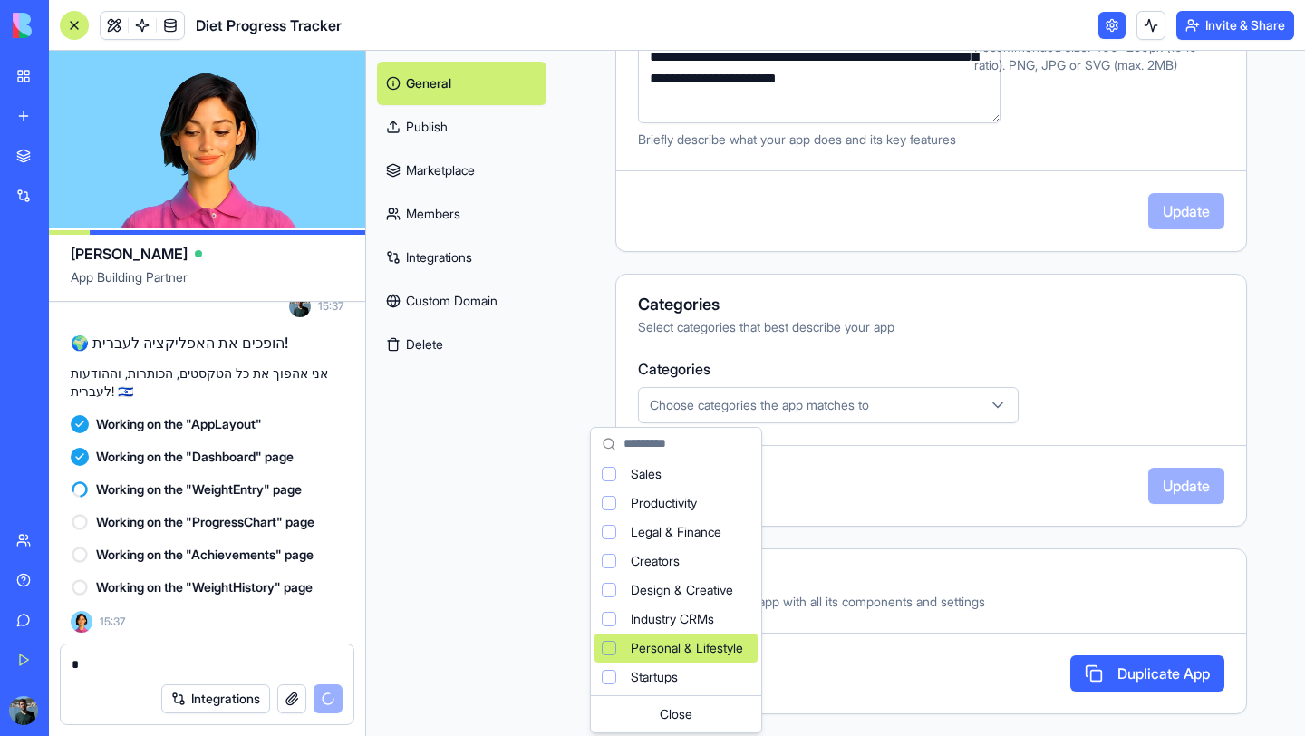
click at [724, 638] on div "Personal & Lifestyle" at bounding box center [675, 647] width 163 height 29
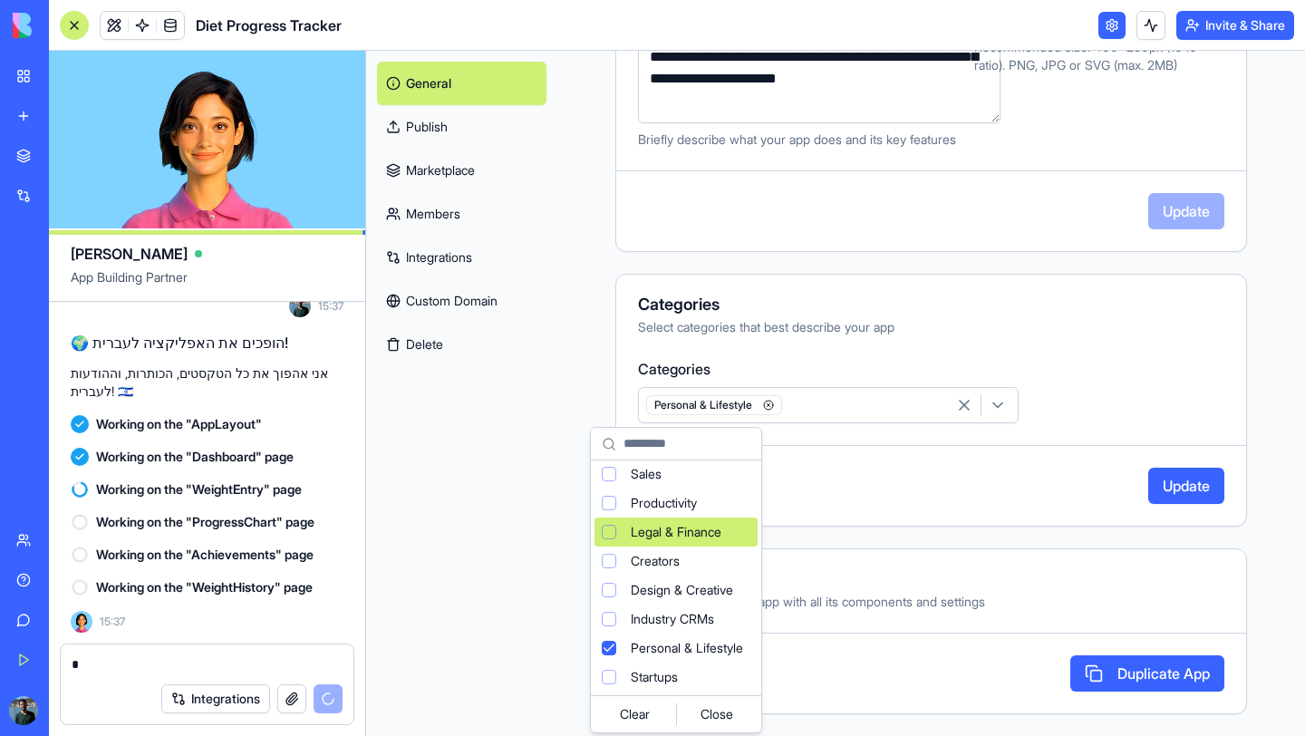
click at [1046, 319] on html "BETA My Workspace New app Marketplace Integrations Recent Diet Progress Tracker…" at bounding box center [652, 368] width 1305 height 736
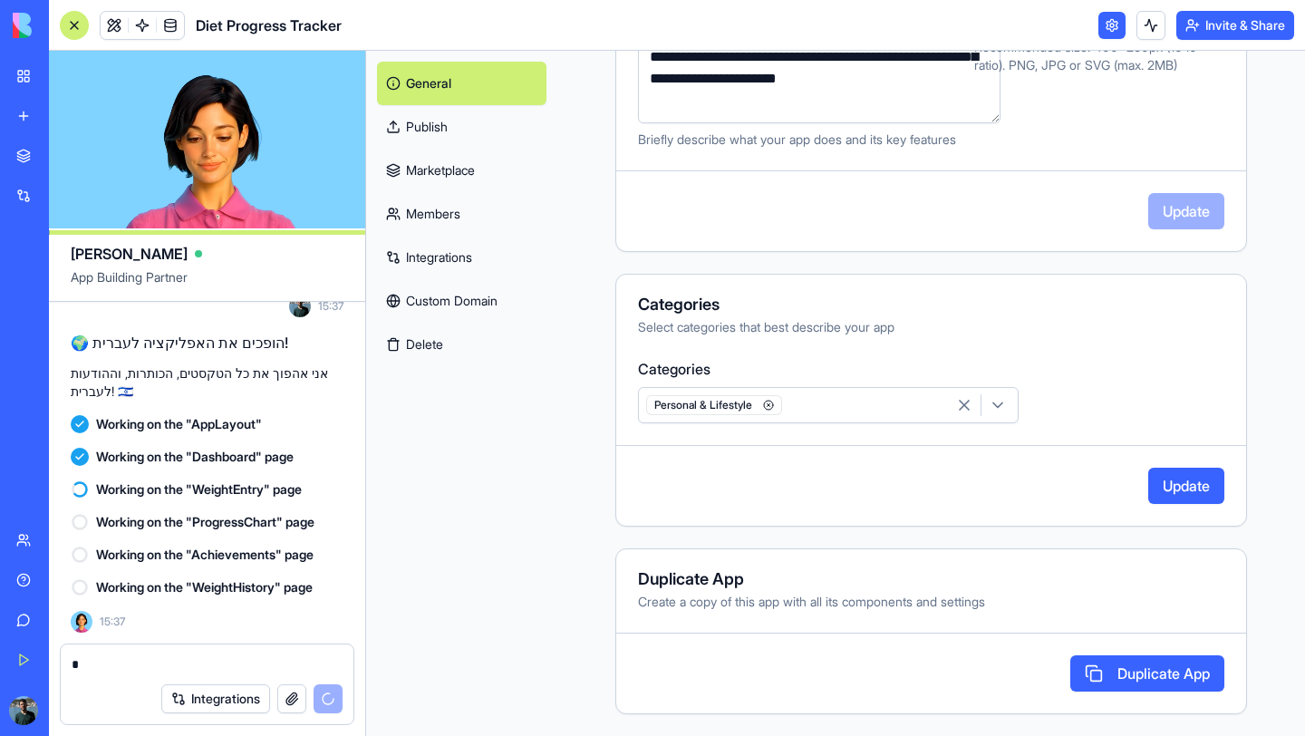
click at [1198, 477] on button "Update" at bounding box center [1186, 485] width 76 height 36
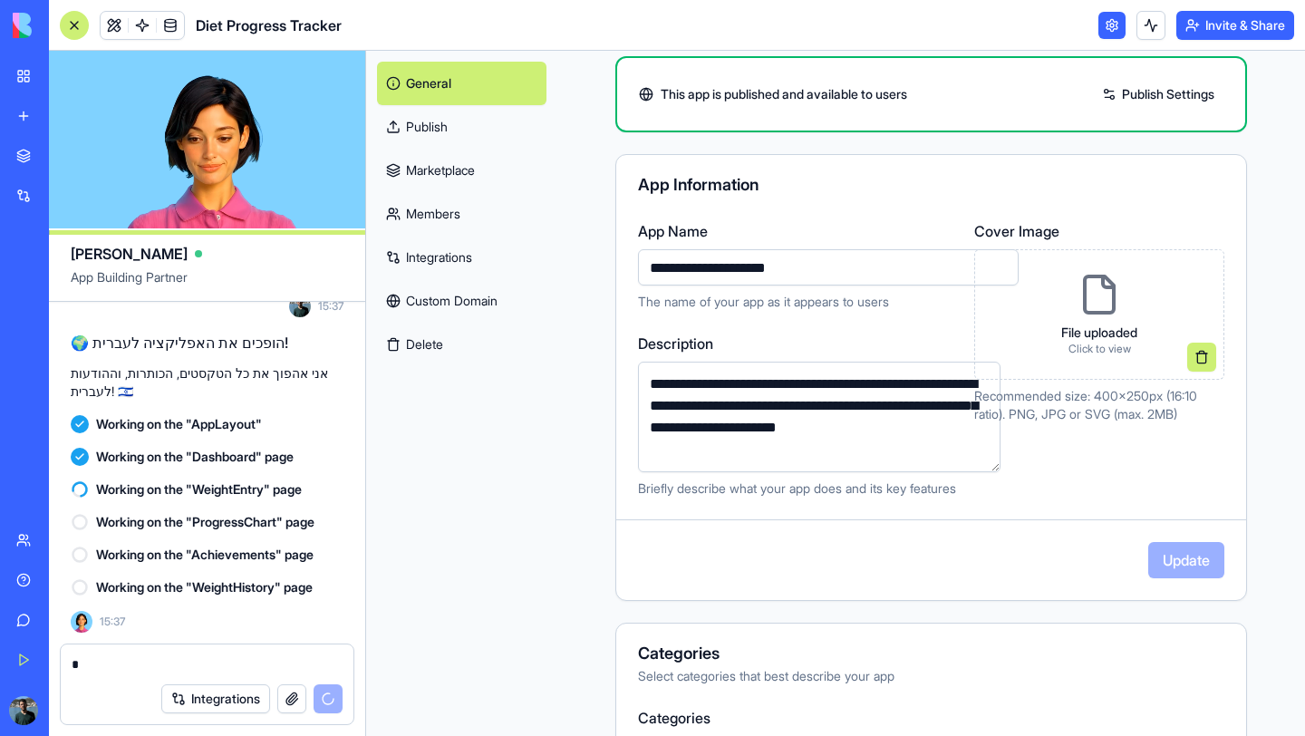
scroll to position [0, 0]
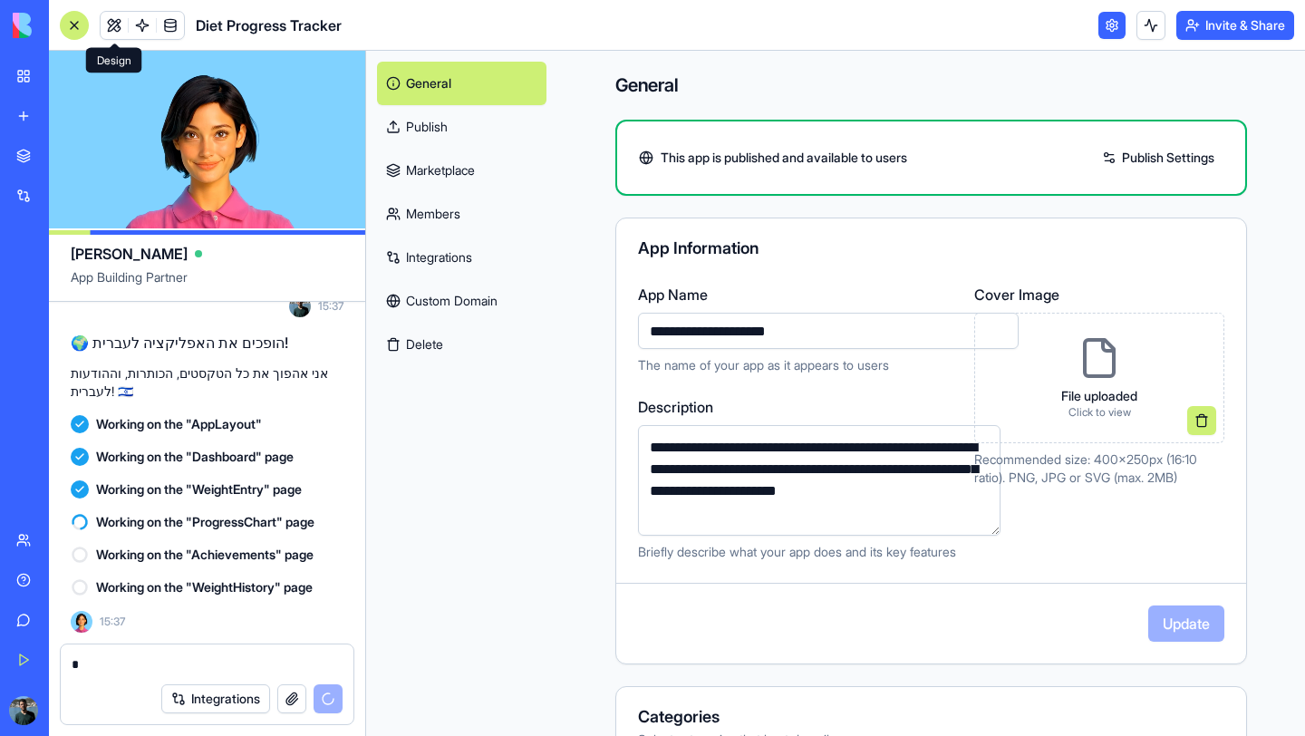
click at [111, 28] on link at bounding box center [114, 25] width 27 height 27
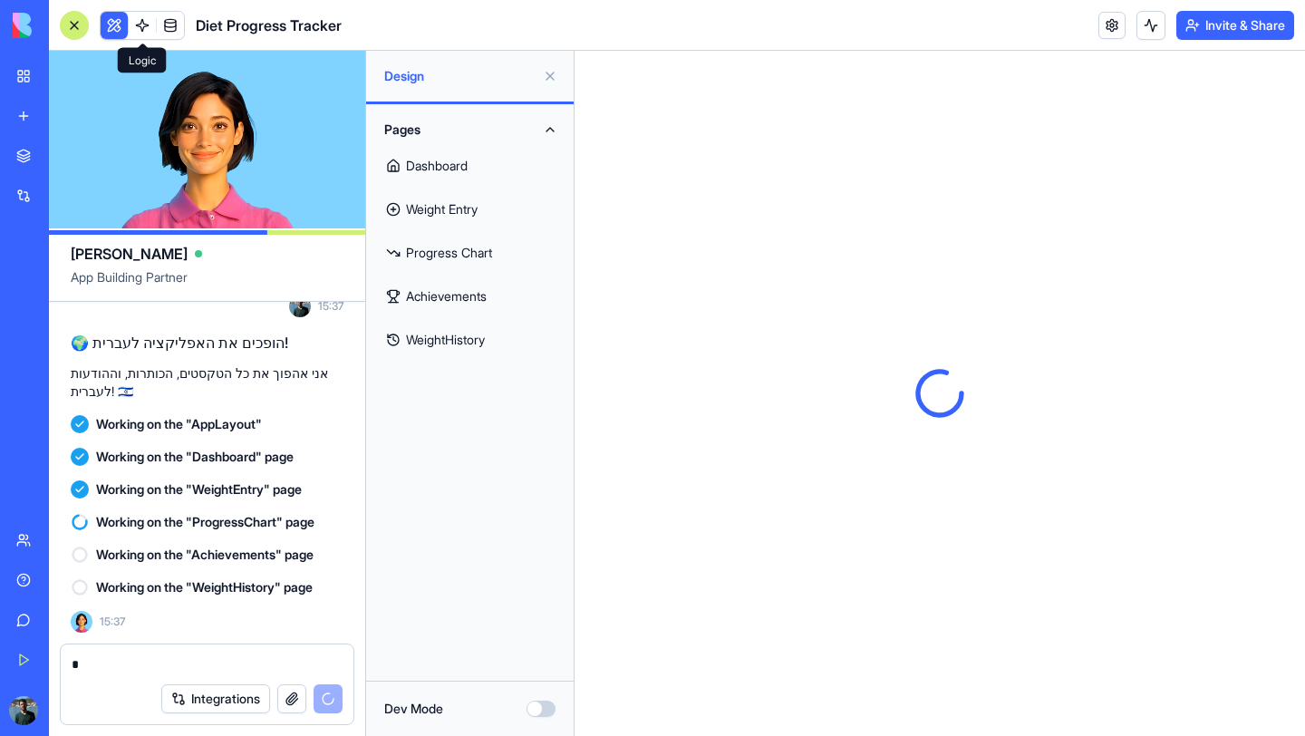
click at [117, 24] on span at bounding box center [142, 25] width 51 height 51
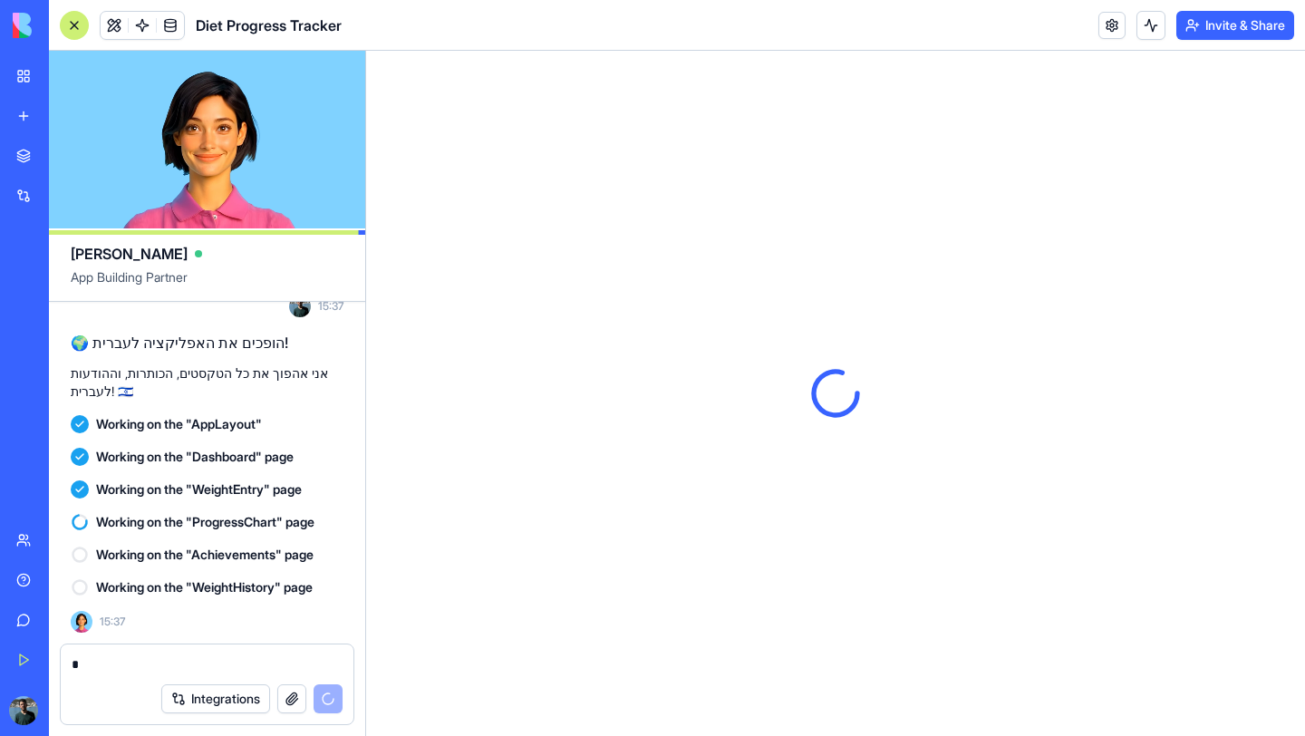
click at [117, 24] on span at bounding box center [142, 25] width 51 height 51
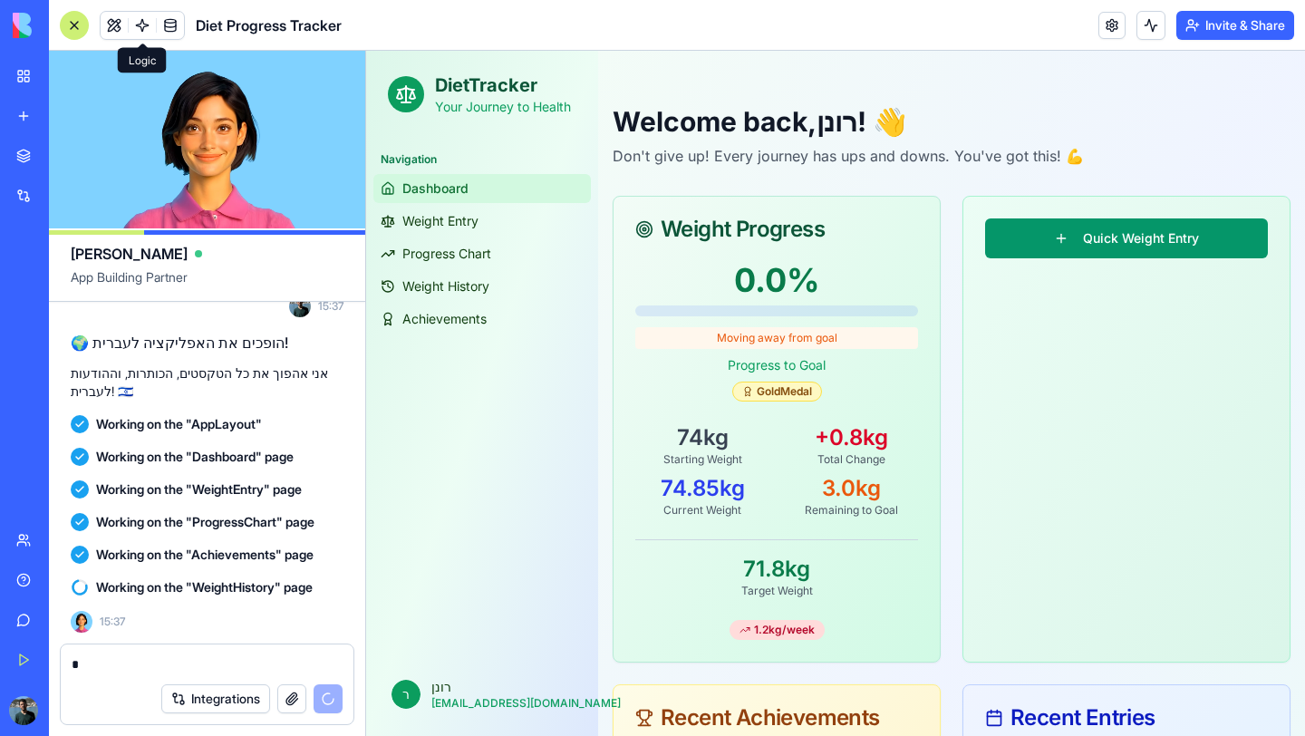
click at [209, 716] on div "Integrations" at bounding box center [207, 698] width 293 height 51
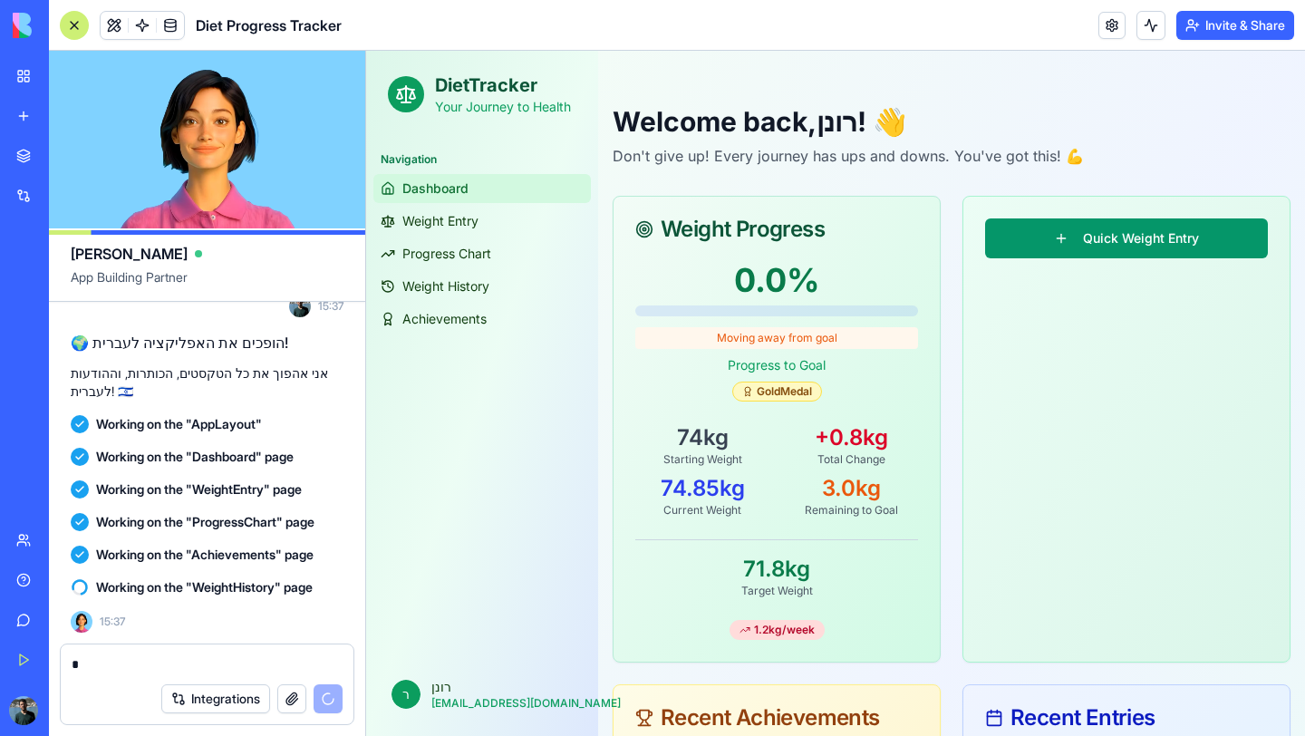
click at [214, 698] on button "Integrations" at bounding box center [215, 698] width 109 height 29
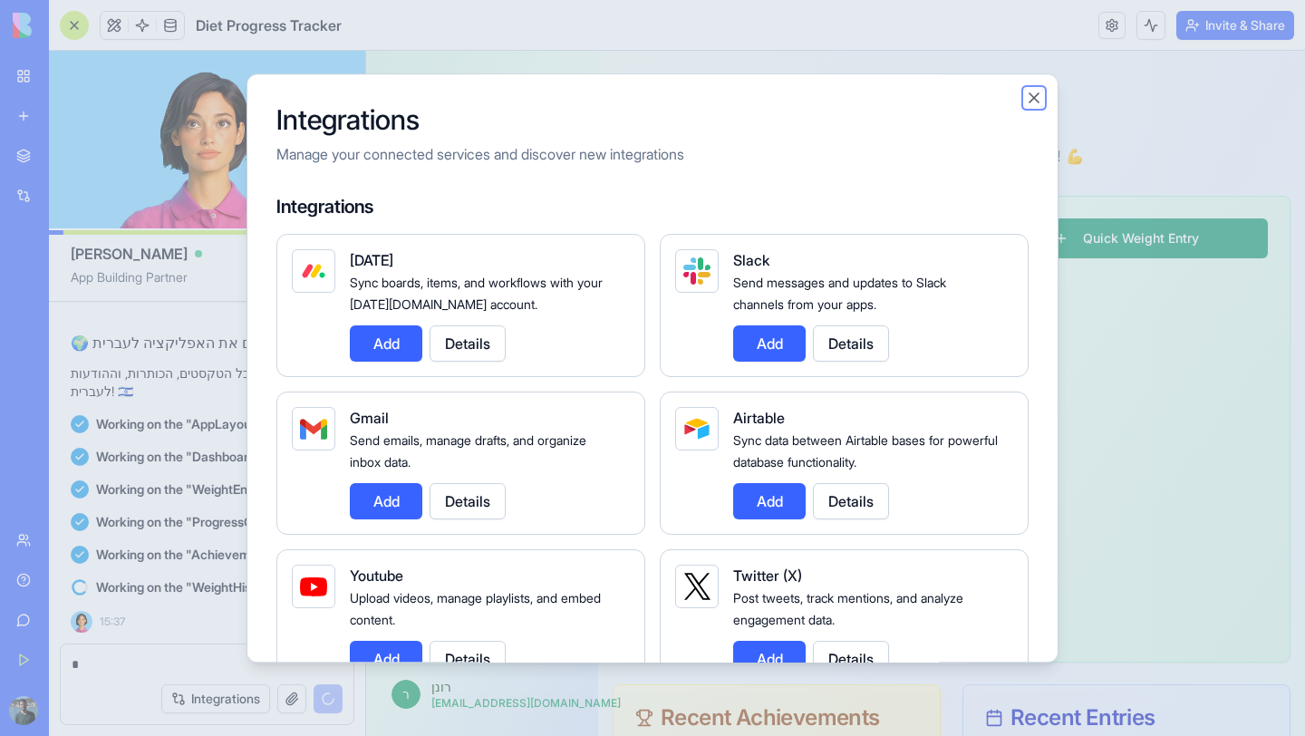
click at [1035, 100] on button "Close" at bounding box center [1034, 98] width 18 height 18
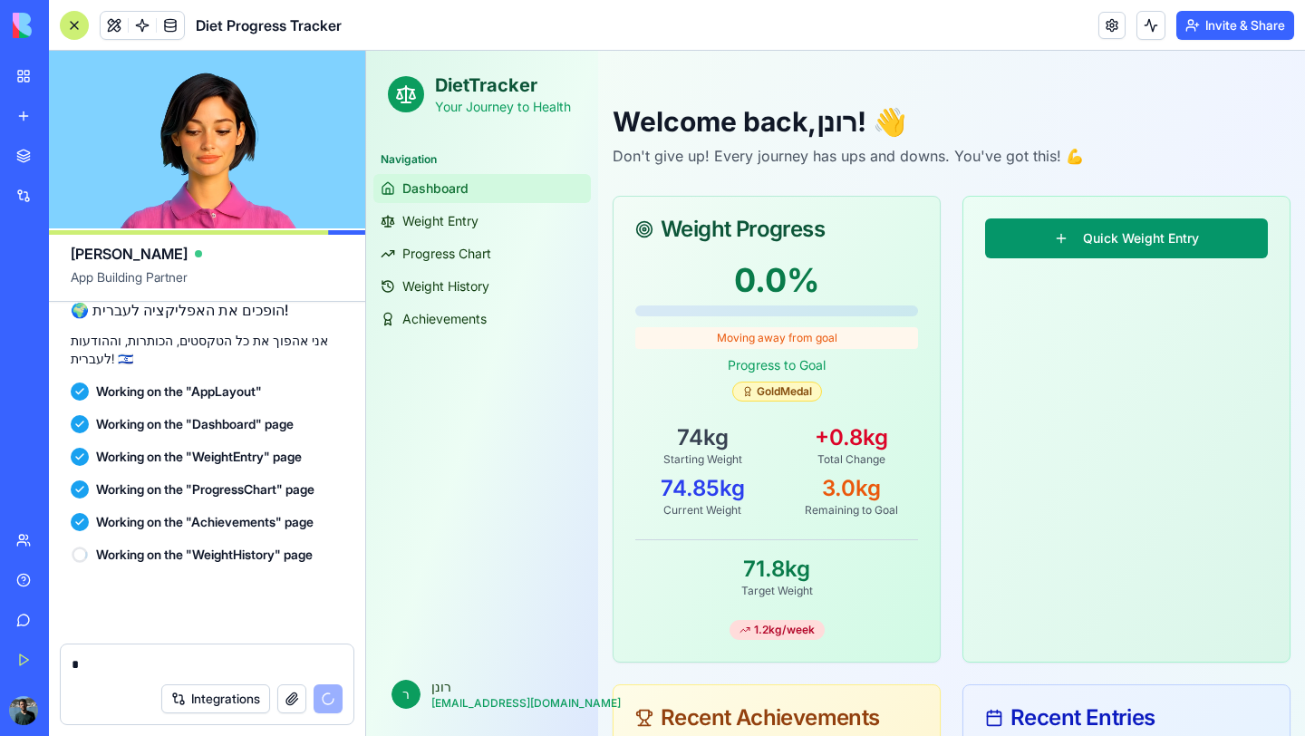
scroll to position [6406, 0]
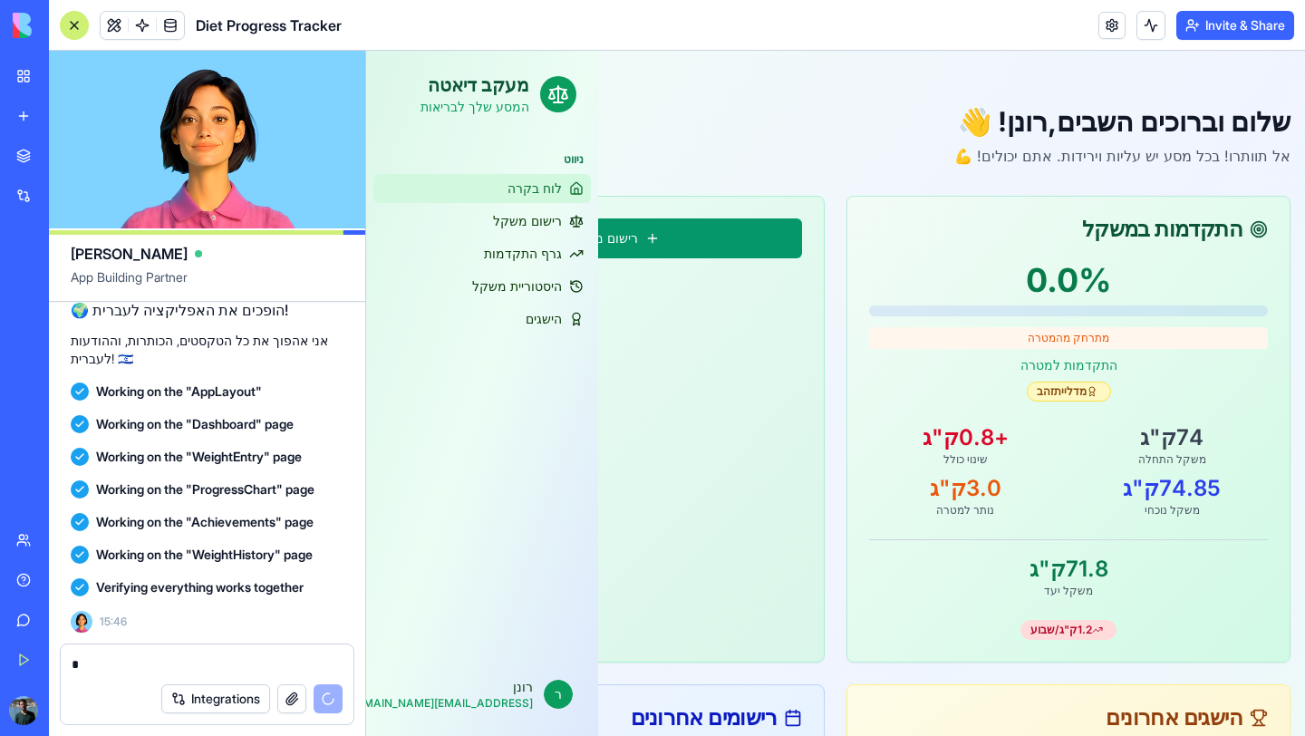
click at [1269, 40] on header "Diet Progress Tracker Invite & Share" at bounding box center [677, 25] width 1256 height 51
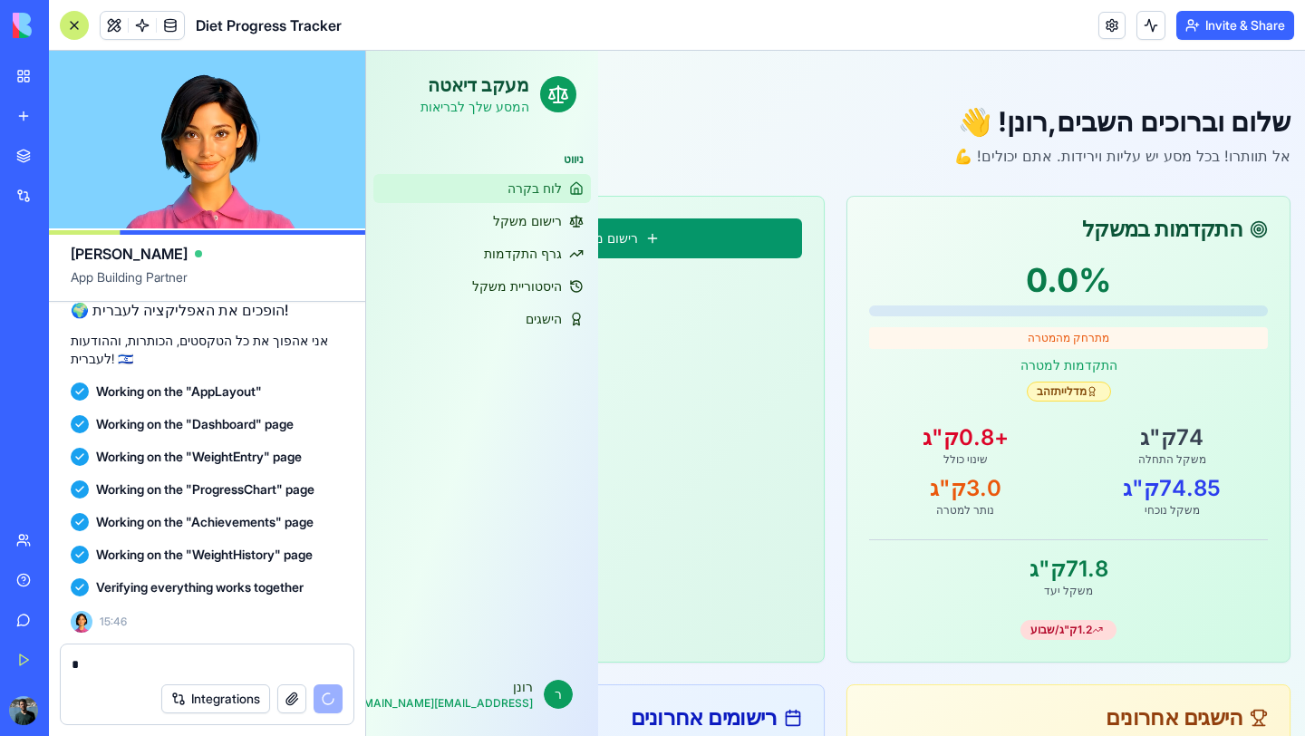
click at [1269, 40] on header "Diet Progress Tracker Invite & Share" at bounding box center [677, 25] width 1256 height 51
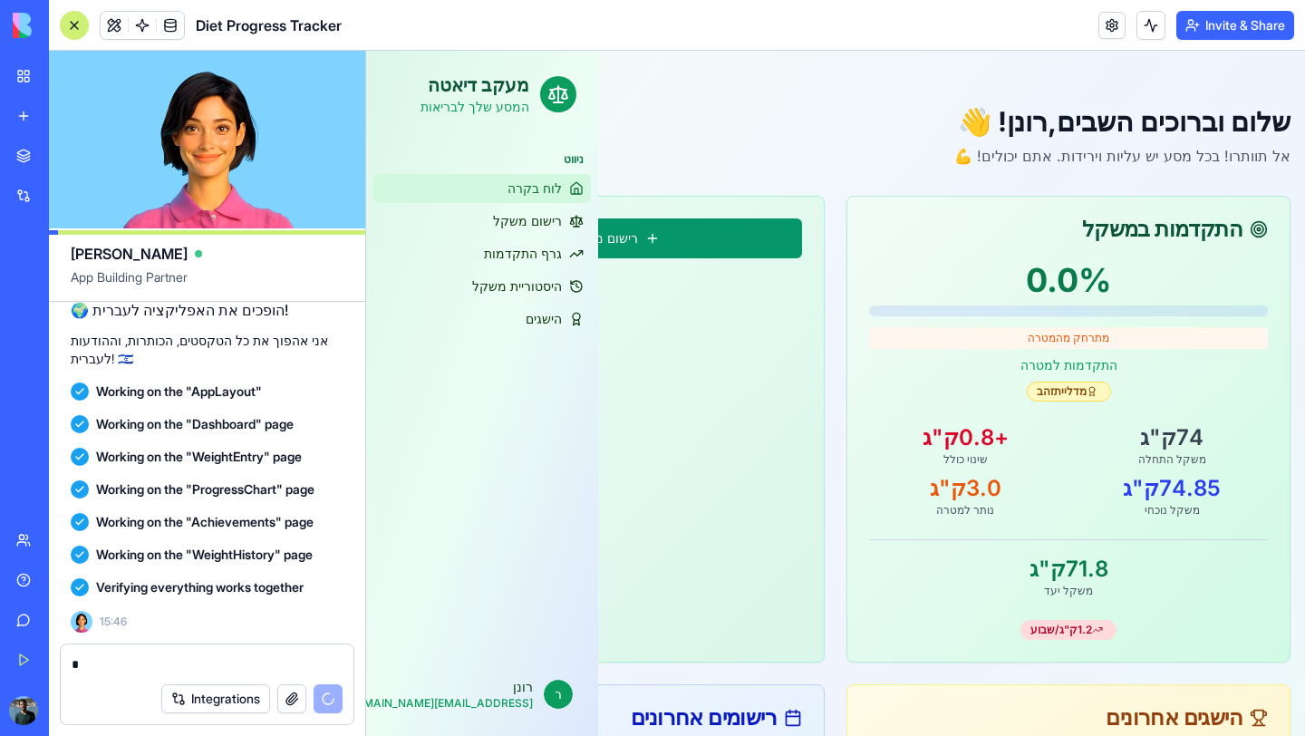
click at [1247, 26] on button "Invite & Share" at bounding box center [1235, 25] width 118 height 29
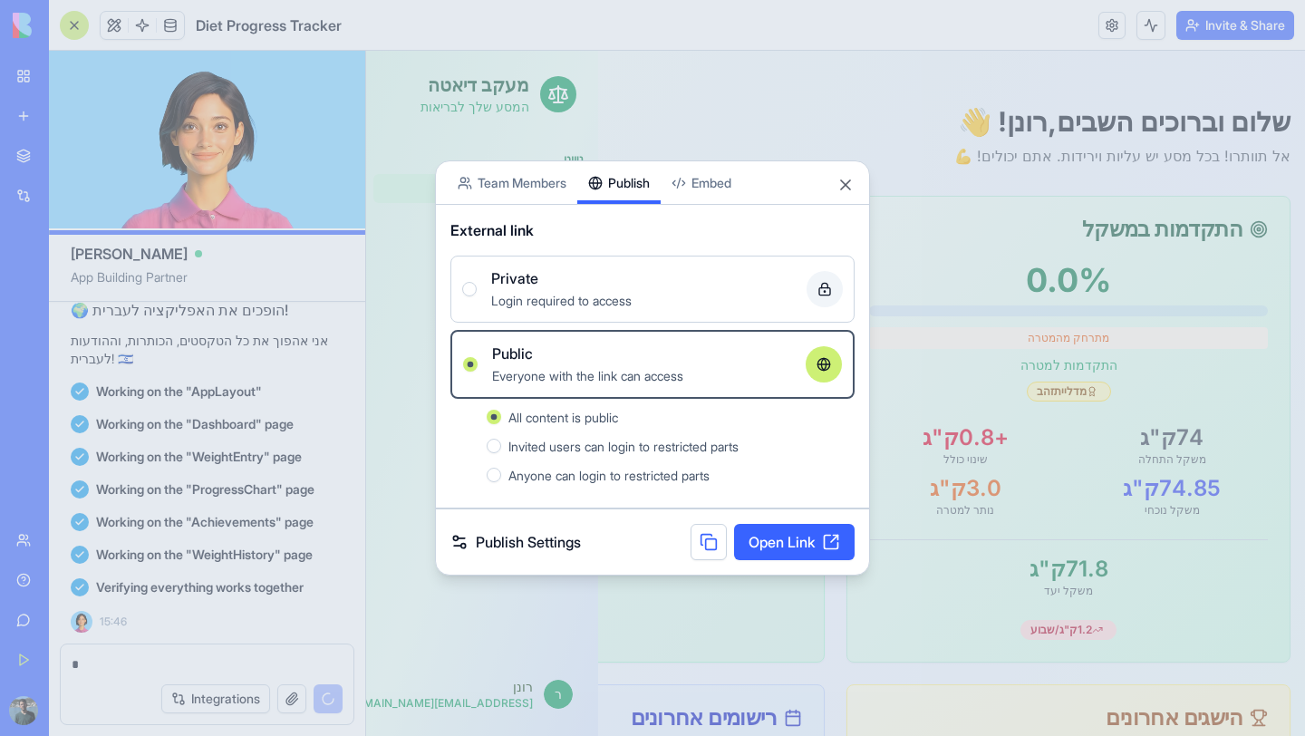
click at [388, 439] on div at bounding box center [652, 368] width 1305 height 736
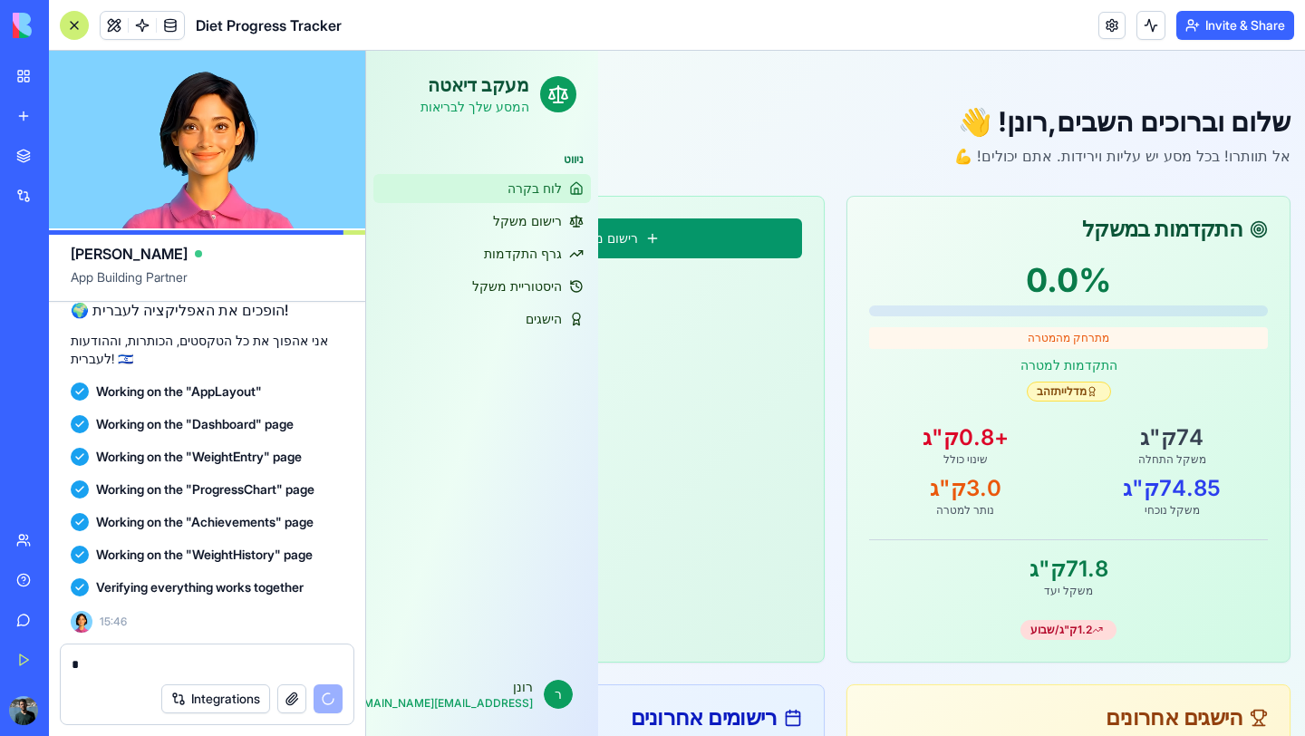
scroll to position [6739, 0]
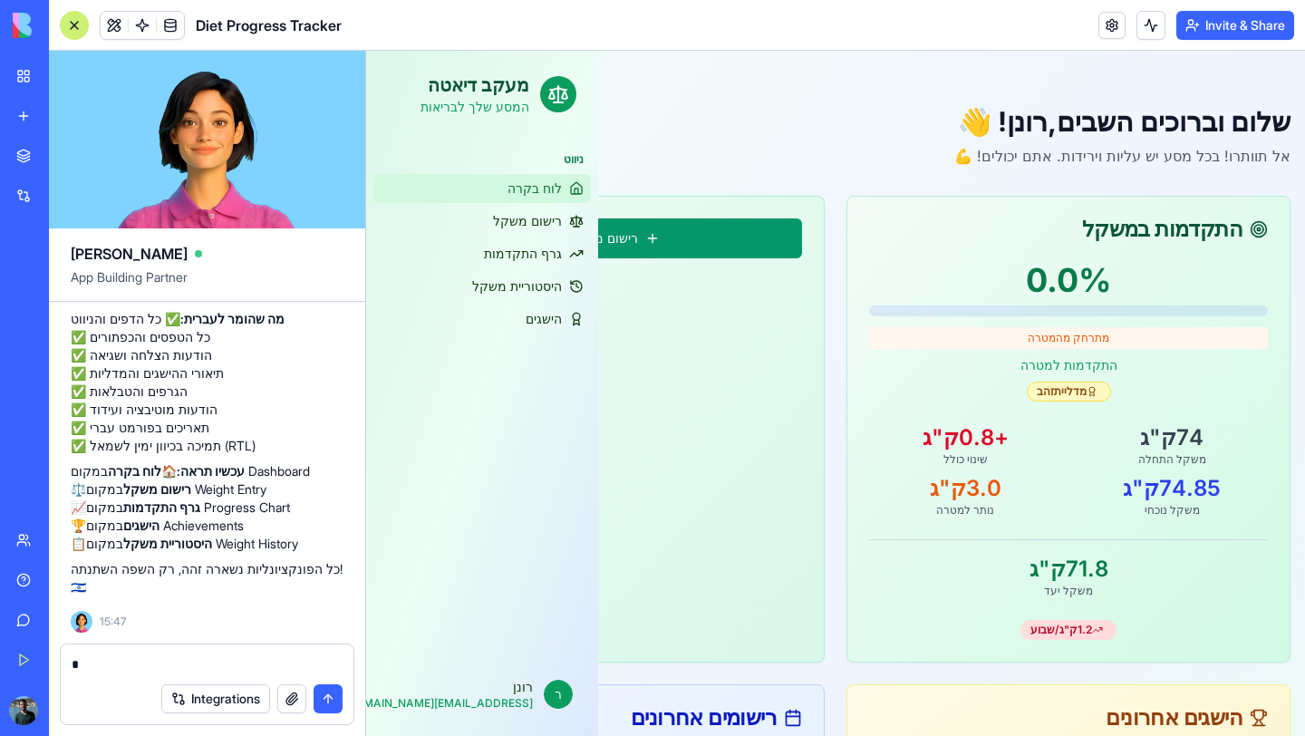
click at [102, 661] on textarea "*" at bounding box center [207, 664] width 271 height 18
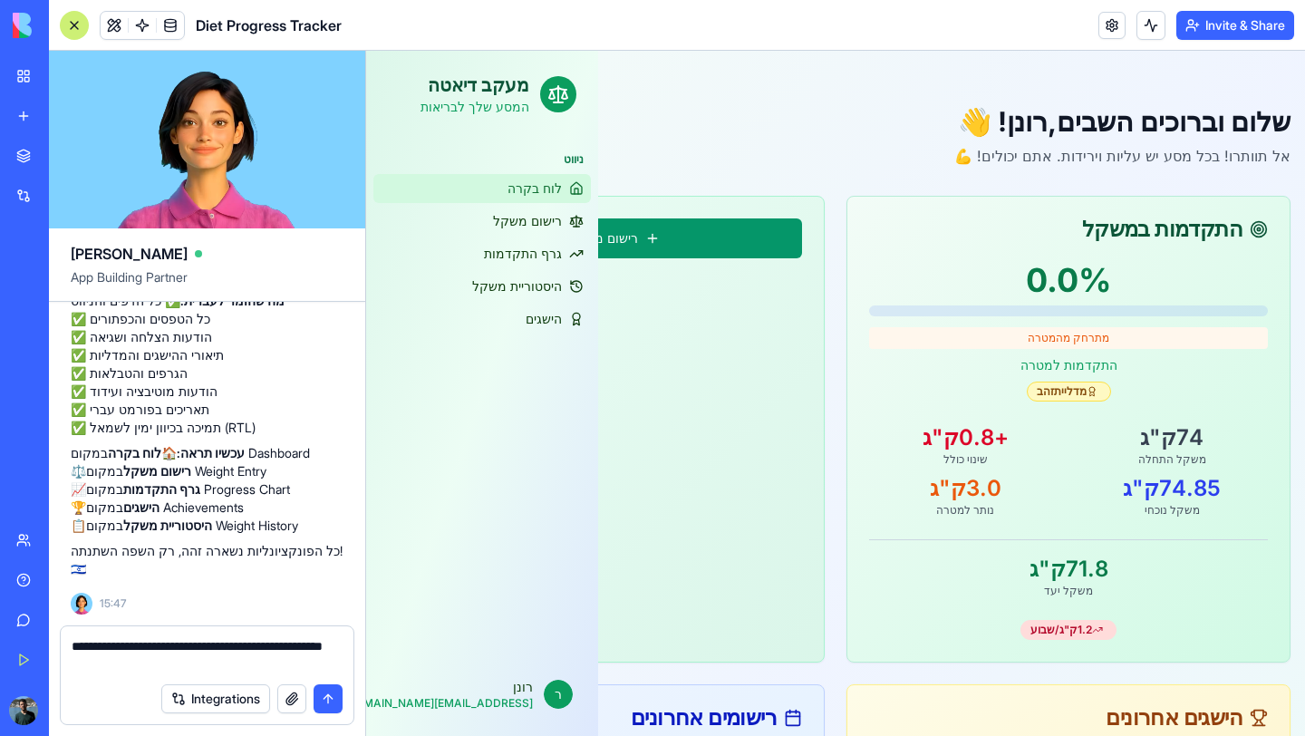
type textarea "**********"
click at [128, 650] on textarea "**********" at bounding box center [207, 655] width 271 height 36
click at [223, 650] on textarea "**********" at bounding box center [207, 655] width 271 height 36
click at [223, 658] on textarea "**********" at bounding box center [207, 655] width 271 height 36
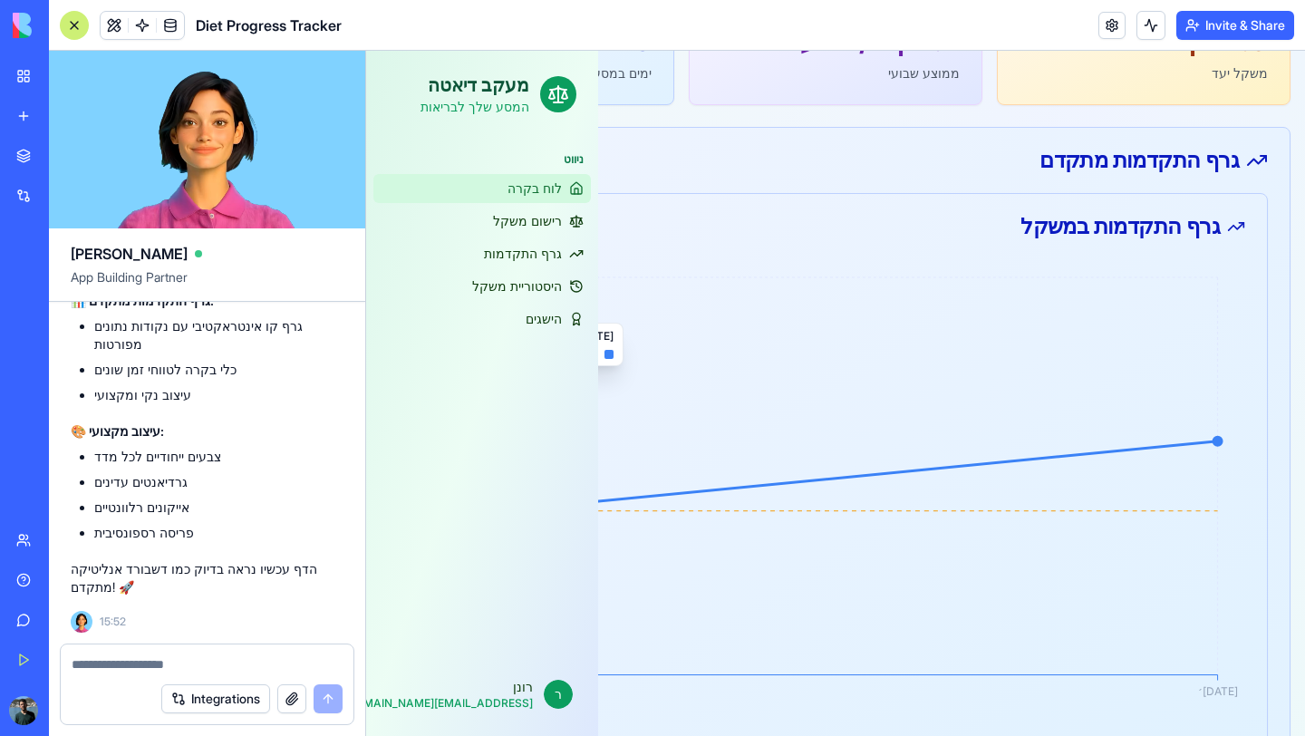
scroll to position [412, 0]
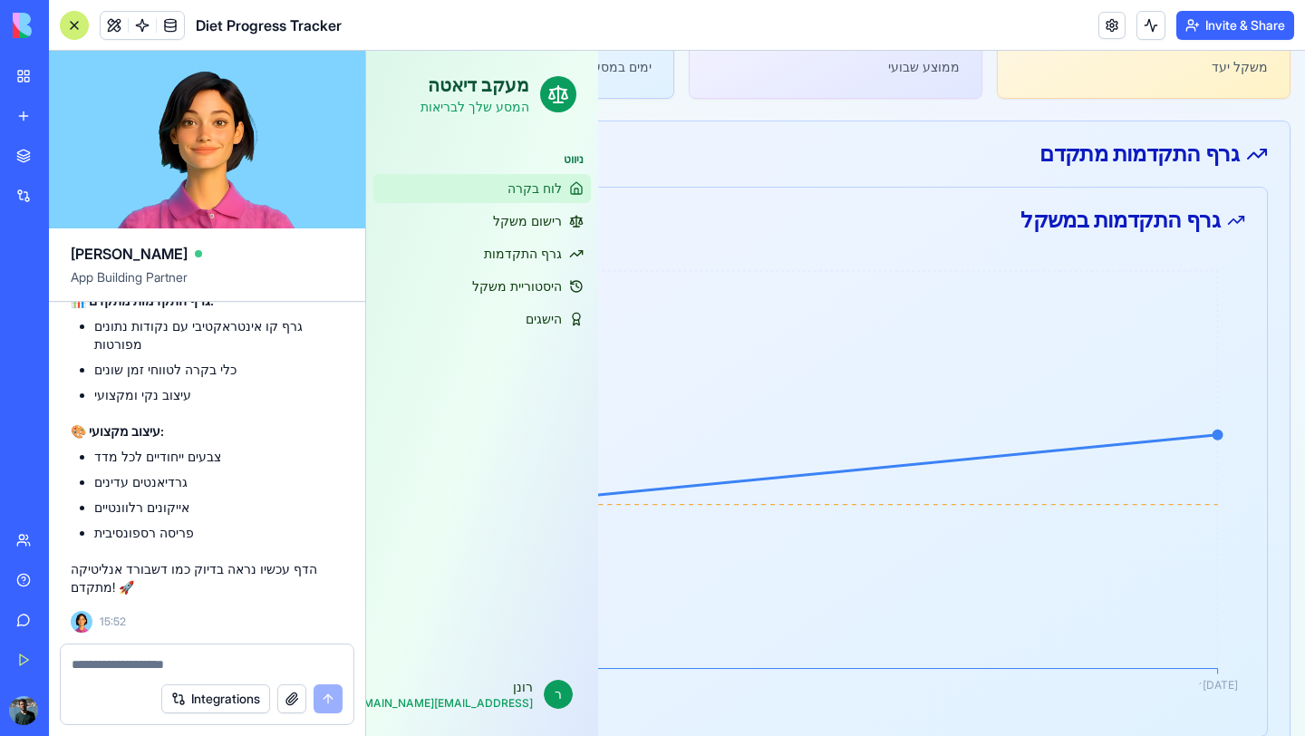
click at [224, 660] on textarea at bounding box center [207, 664] width 271 height 18
type textarea "*"
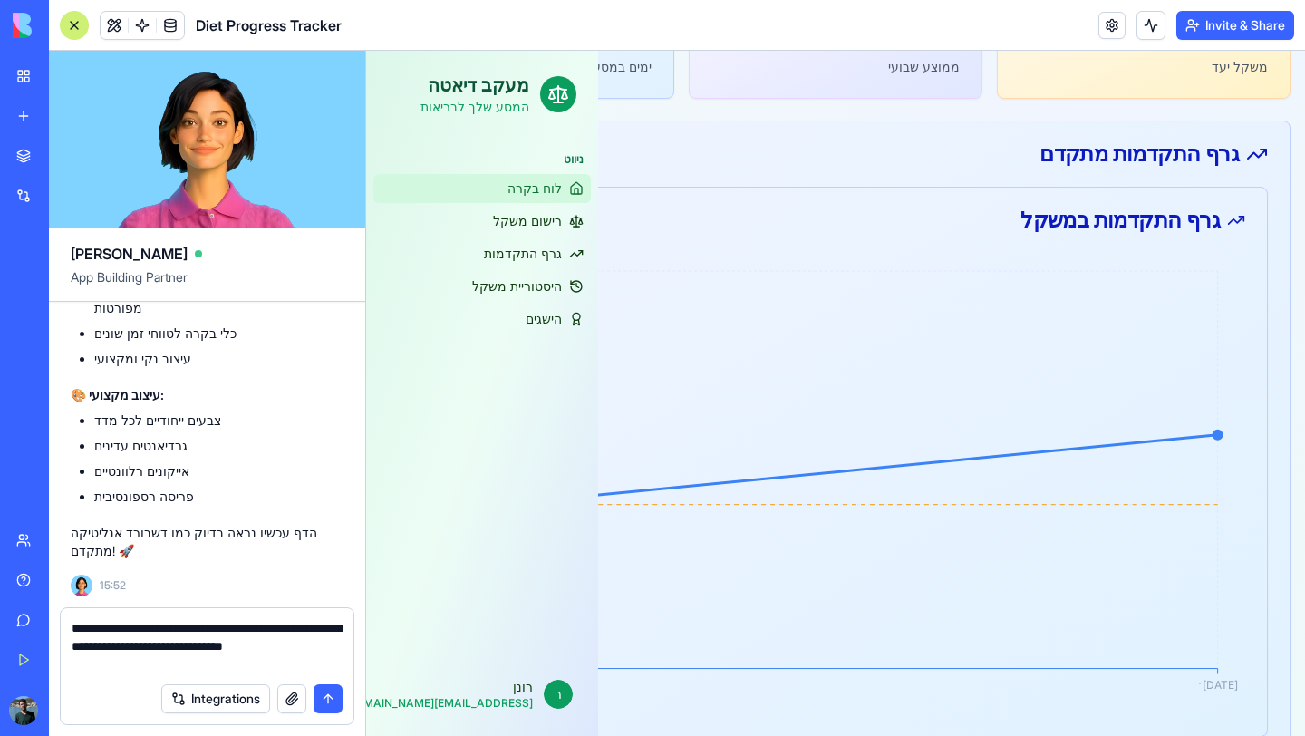
type textarea "**********"
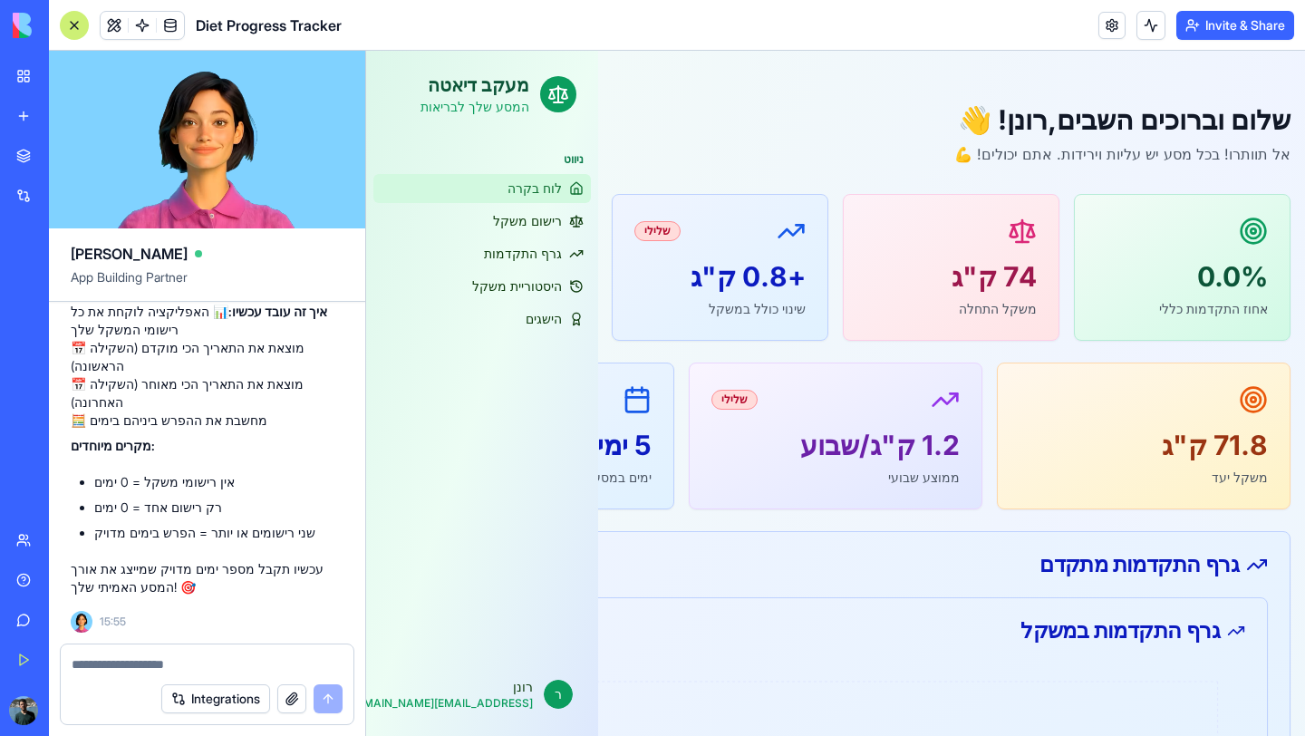
scroll to position [0, 0]
